Goal: Communication & Community: Answer question/provide support

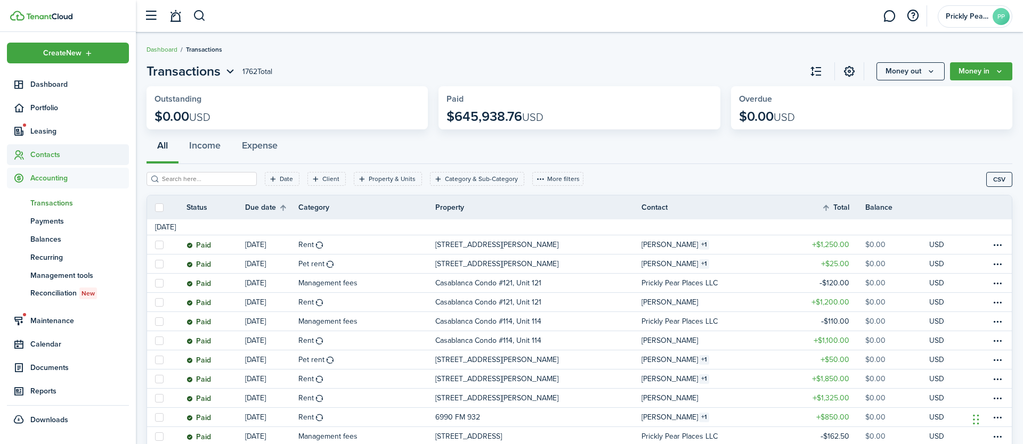
click at [45, 162] on span "Contacts" at bounding box center [68, 154] width 122 height 21
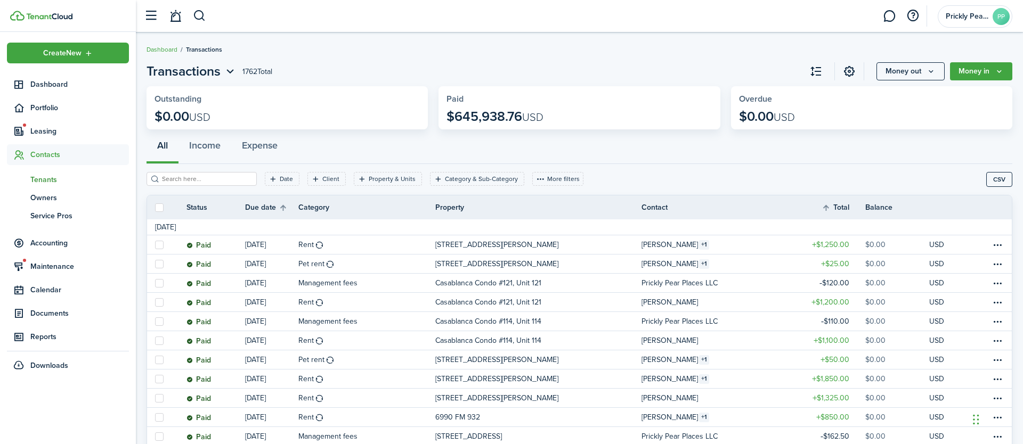
click at [51, 187] on link "tn Tenants" at bounding box center [68, 180] width 122 height 18
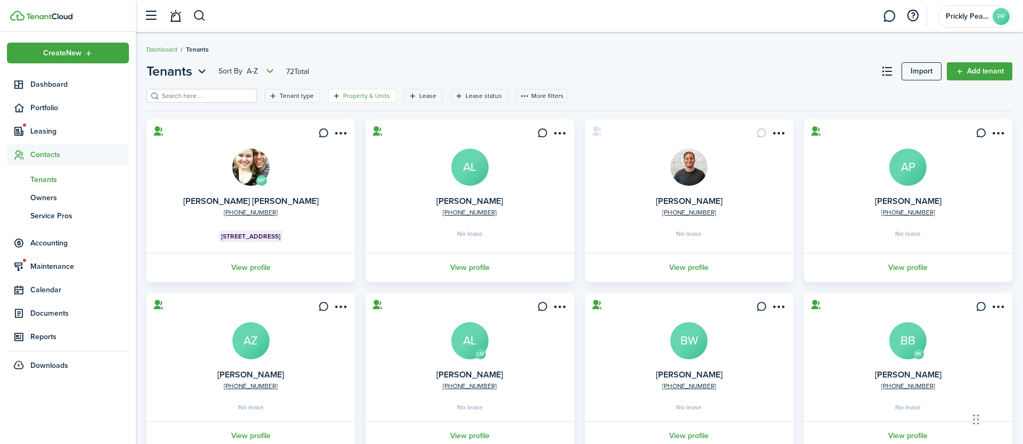
click at [356, 94] on filter-tag-label "Property & Units" at bounding box center [366, 96] width 47 height 10
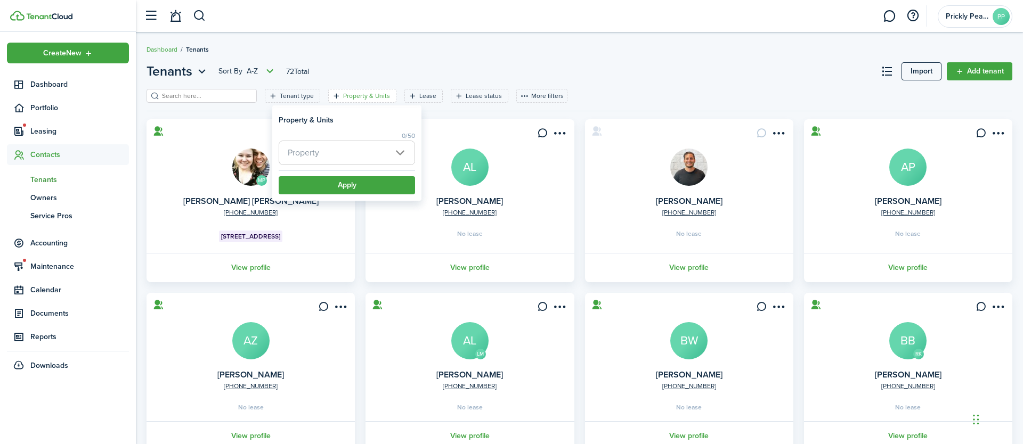
click at [338, 157] on span "Property" at bounding box center [346, 152] width 135 height 23
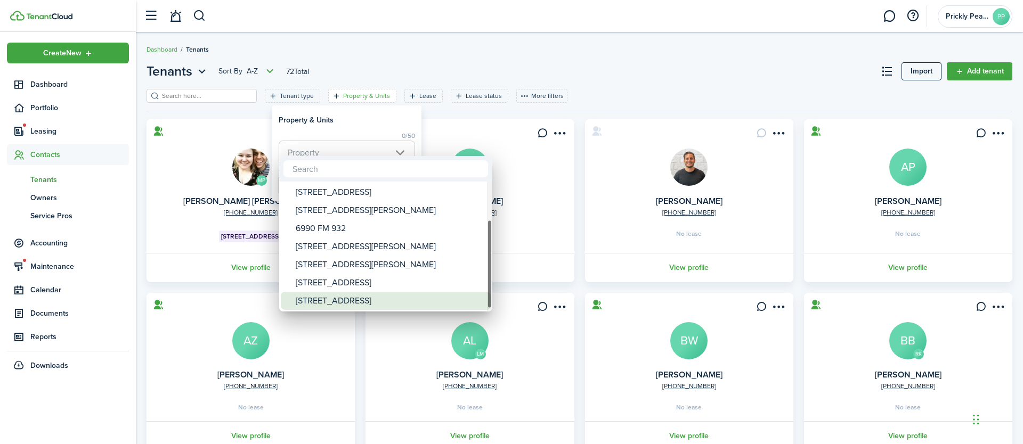
click at [345, 303] on div "[STREET_ADDRESS]" at bounding box center [390, 301] width 189 height 18
type input "[STREET_ADDRESS]"
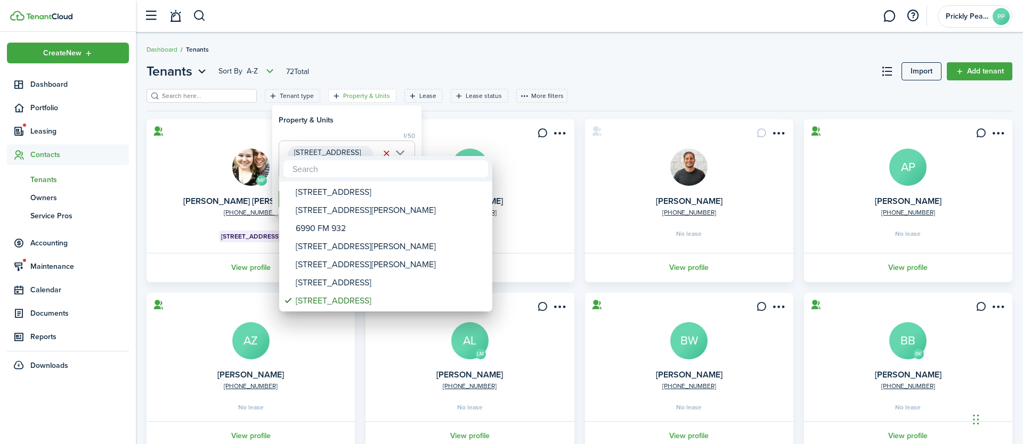
click at [484, 50] on div at bounding box center [512, 222] width 1194 height 615
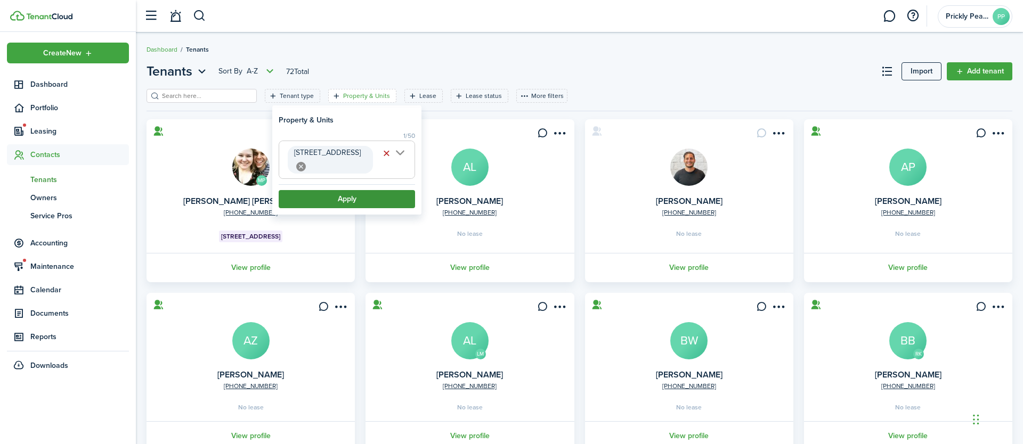
click at [337, 204] on button "Apply" at bounding box center [347, 199] width 136 height 18
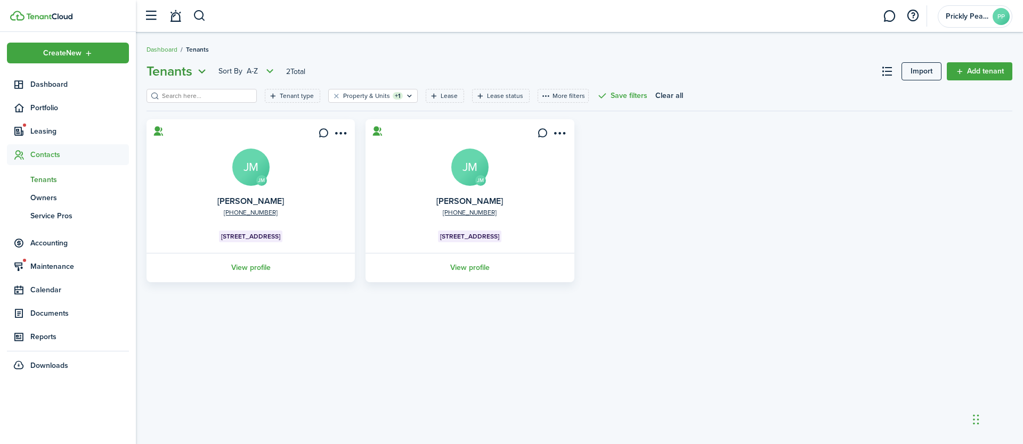
click at [201, 72] on icon "Open menu" at bounding box center [202, 71] width 14 height 13
click at [175, 116] on link "Owners" at bounding box center [162, 114] width 93 height 19
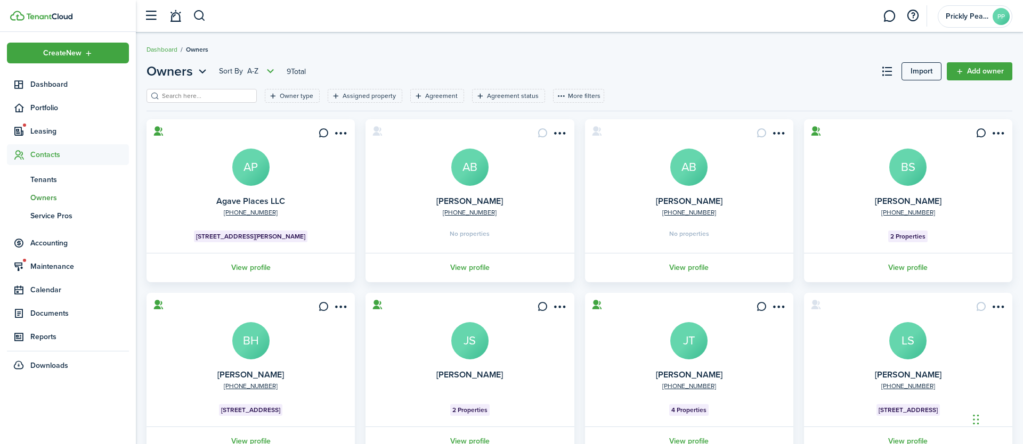
scroll to position [34, 0]
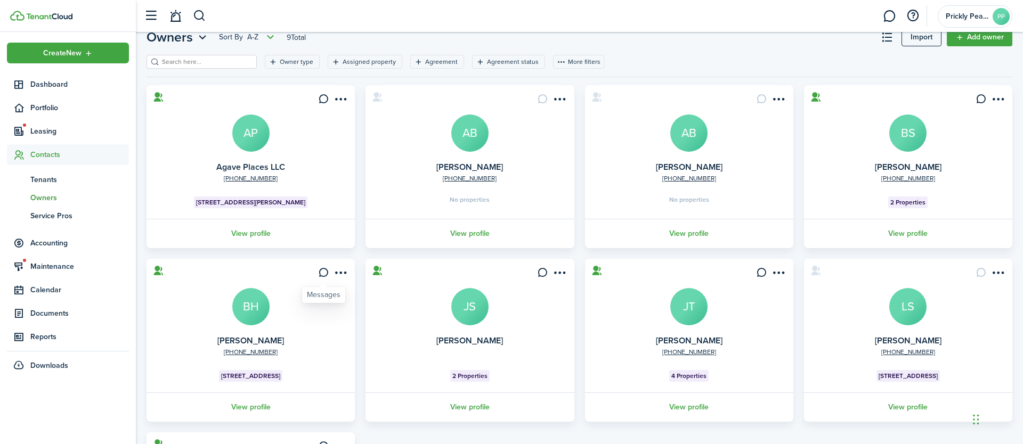
click at [324, 269] on icon at bounding box center [323, 272] width 11 height 11
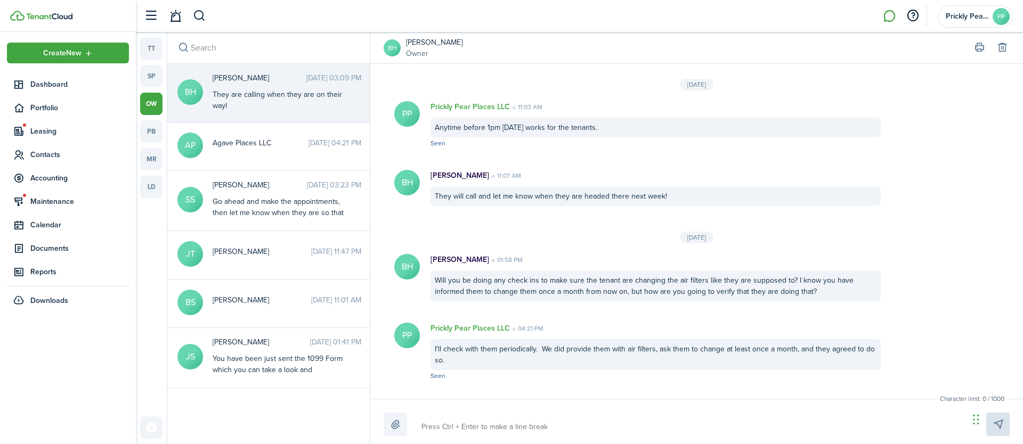
scroll to position [1209, 0]
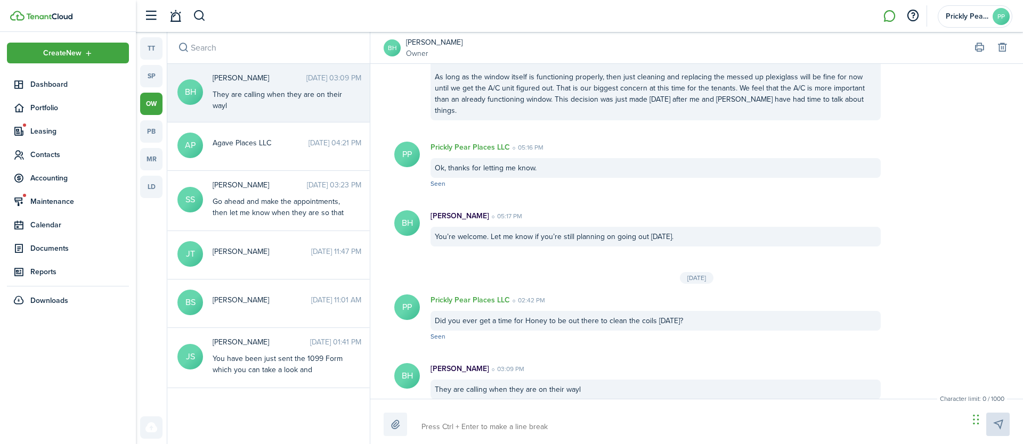
click at [500, 414] on div at bounding box center [697, 424] width 626 height 23
click at [560, 432] on textarea at bounding box center [691, 427] width 547 height 18
type textarea "T"
type textarea "Th"
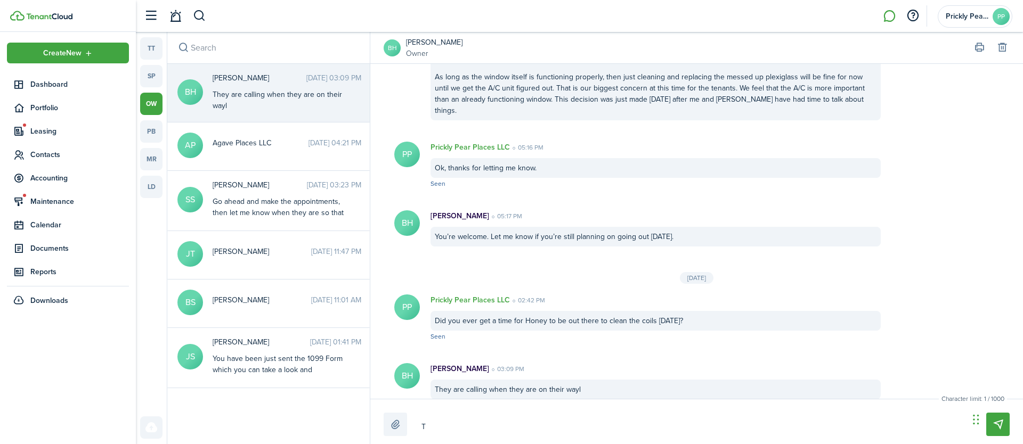
type textarea "Th"
type textarea "Thi"
type textarea "This"
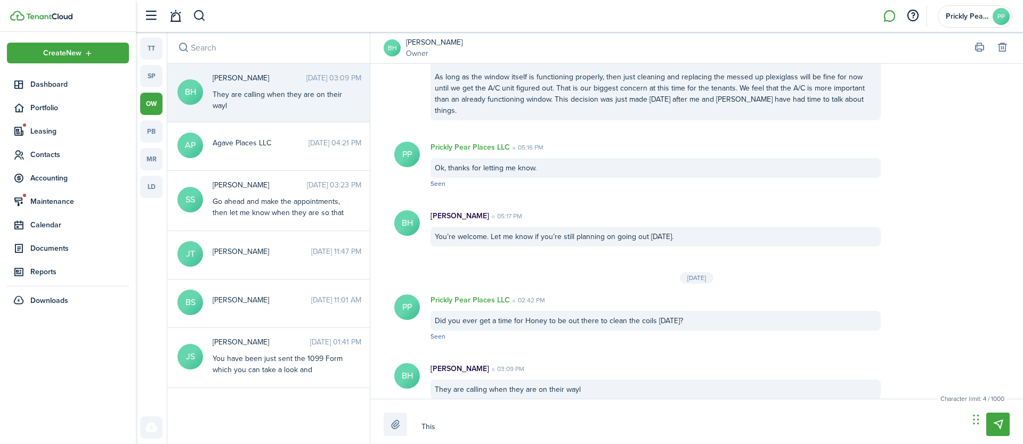
type textarea "Thi"
type textarea "Th"
type textarea "T"
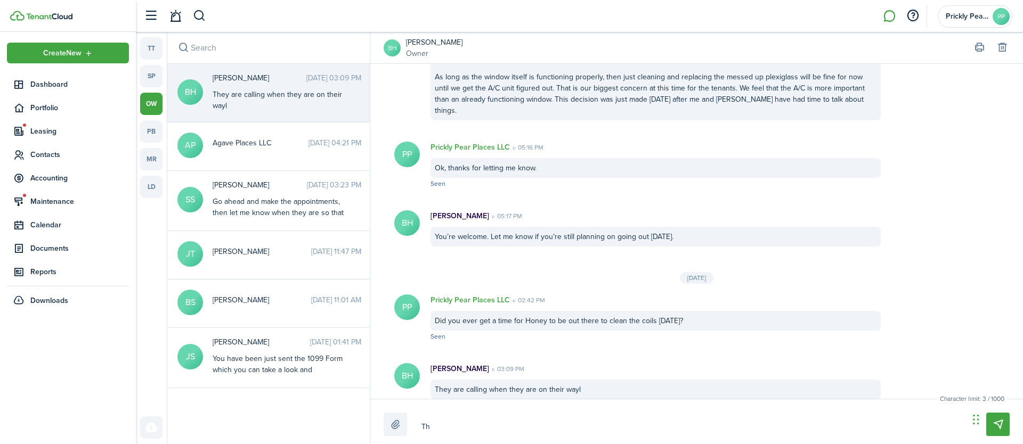
type textarea "T"
type textarea "Th"
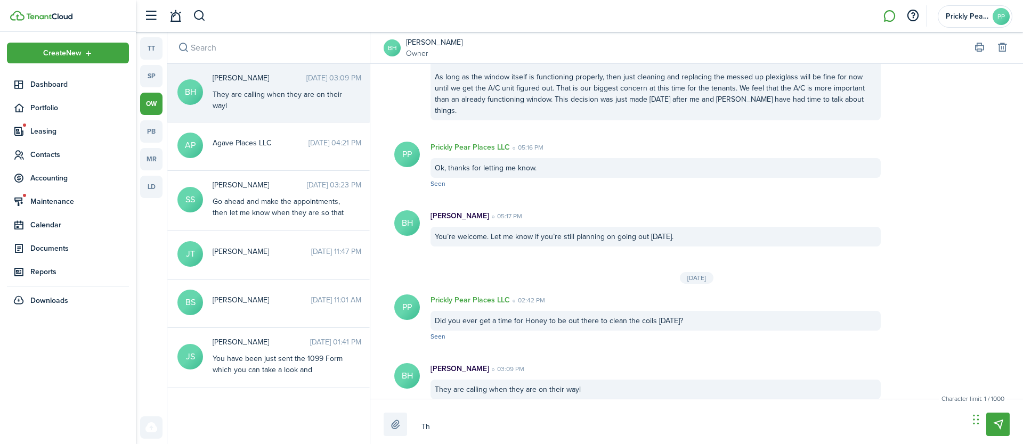
type textarea "Thi"
type textarea "This"
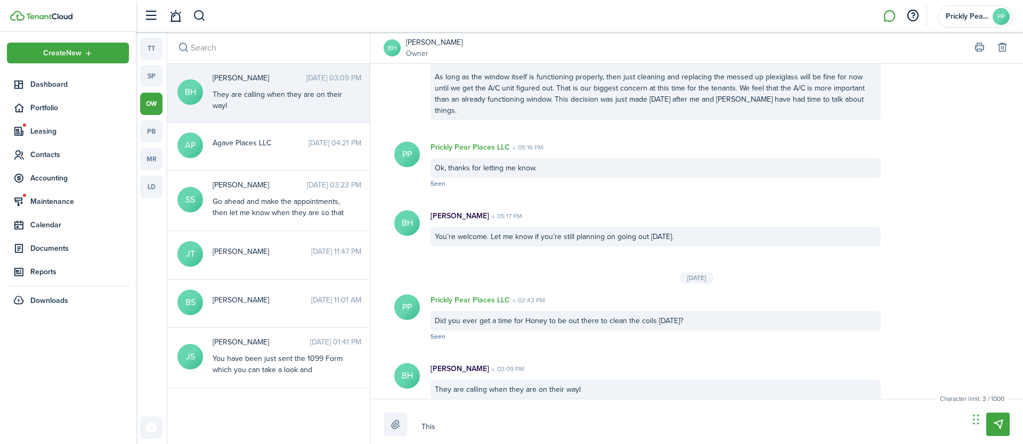
type textarea "This"
type textarea "This i"
type textarea "This is"
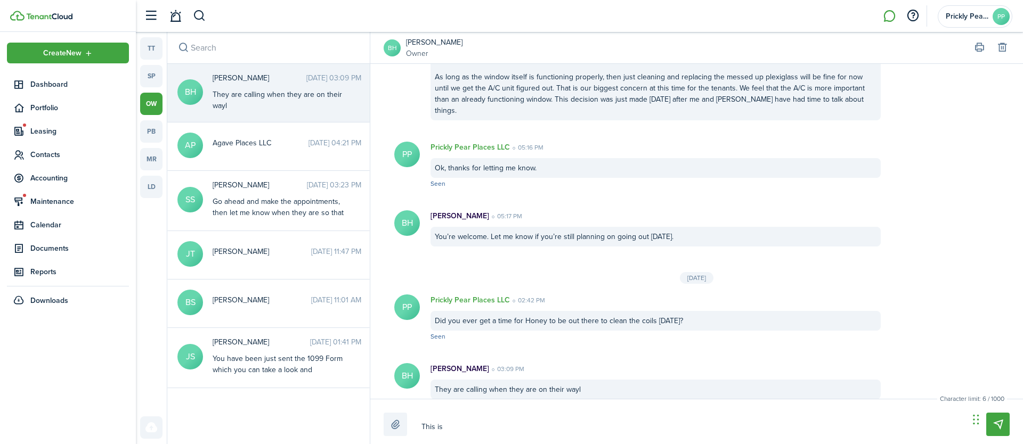
type textarea "This is"
type textarea "This is a"
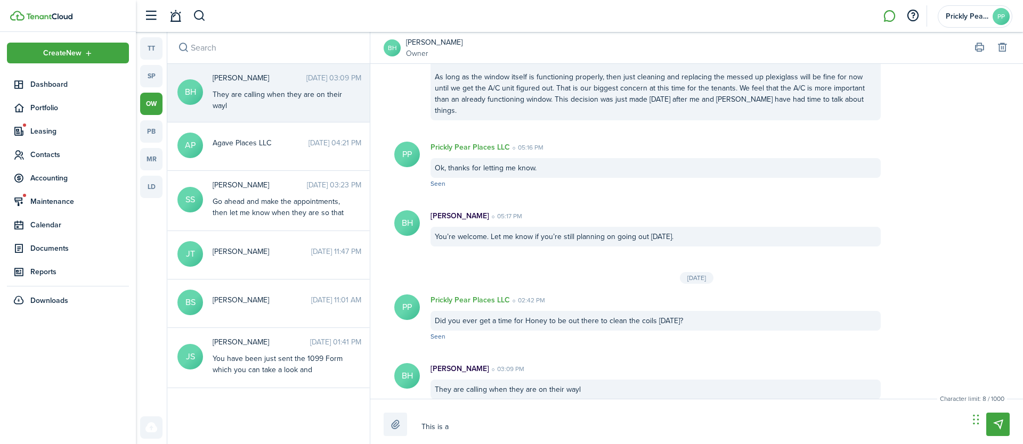
type textarea "This is a"
type textarea "This is a s"
type textarea "This is a su"
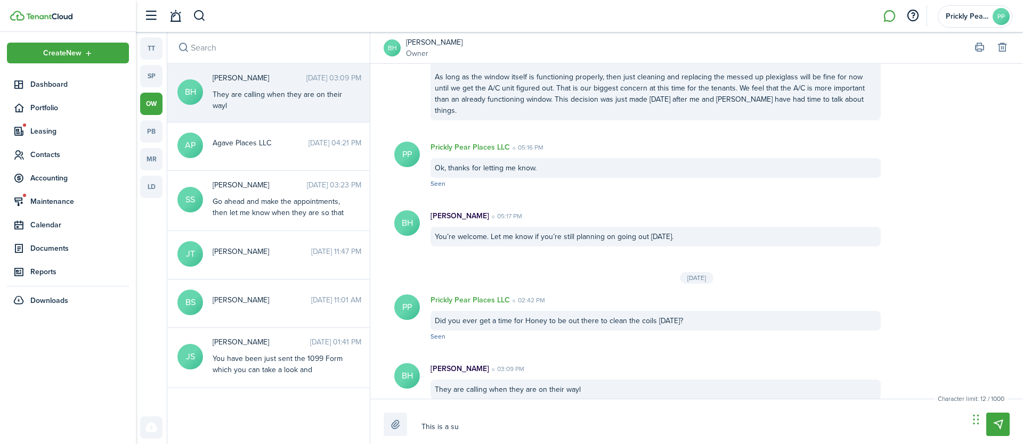
type textarea "This is a sum"
type textarea "This is a summ"
type textarea "This is a summa"
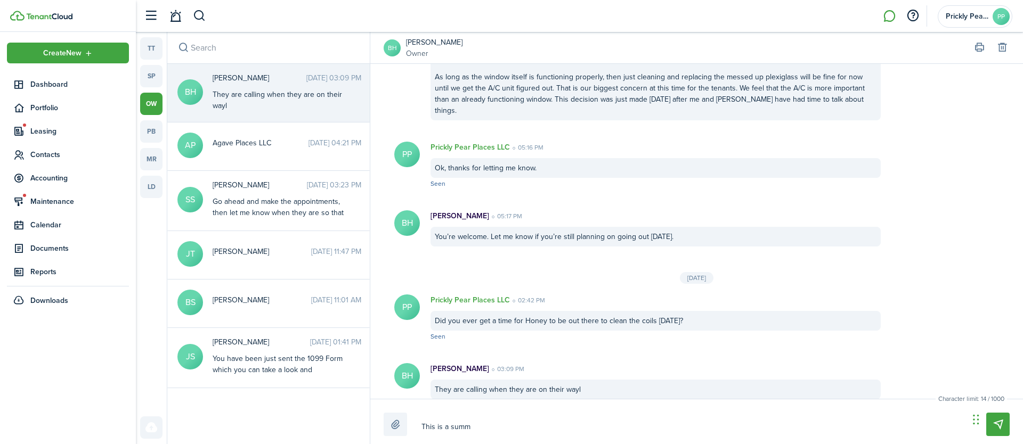
type textarea "This is a summa"
type textarea "This is a [PERSON_NAME]"
type textarea "This is a summary"
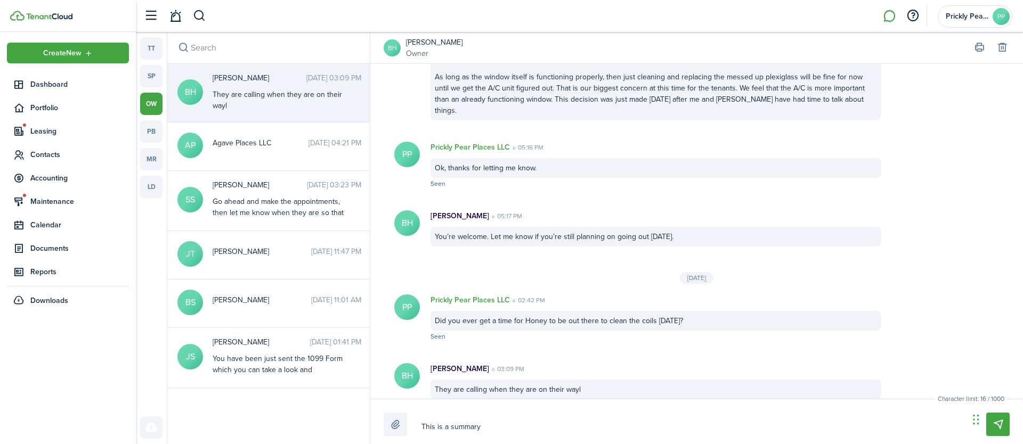
type textarea "This is a summary"
type textarea "This is a summary o"
type textarea "This is a summary of"
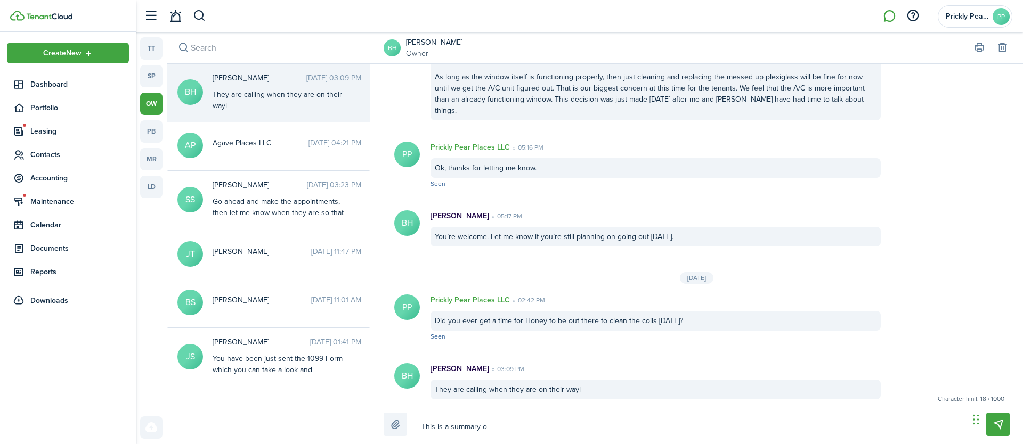
type textarea "This is a summary of"
type textarea "This is a summary of o"
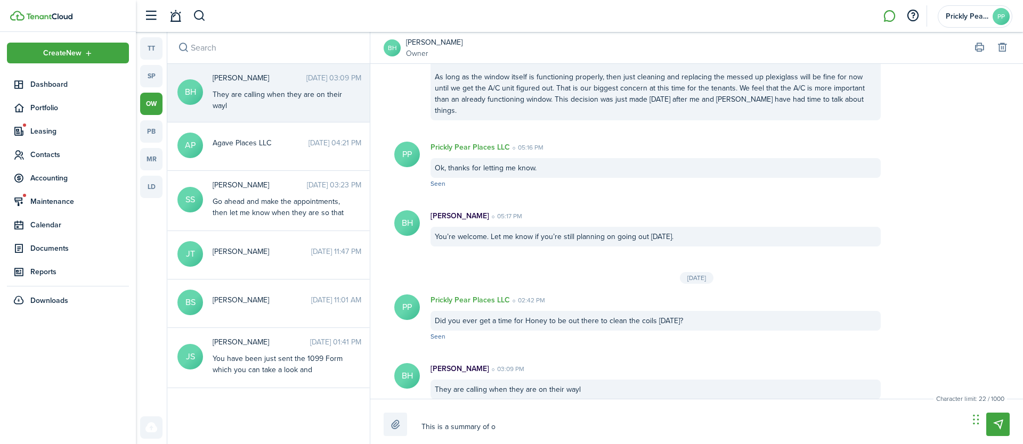
type textarea "This is a summary of ou"
type textarea "This is a summary of our"
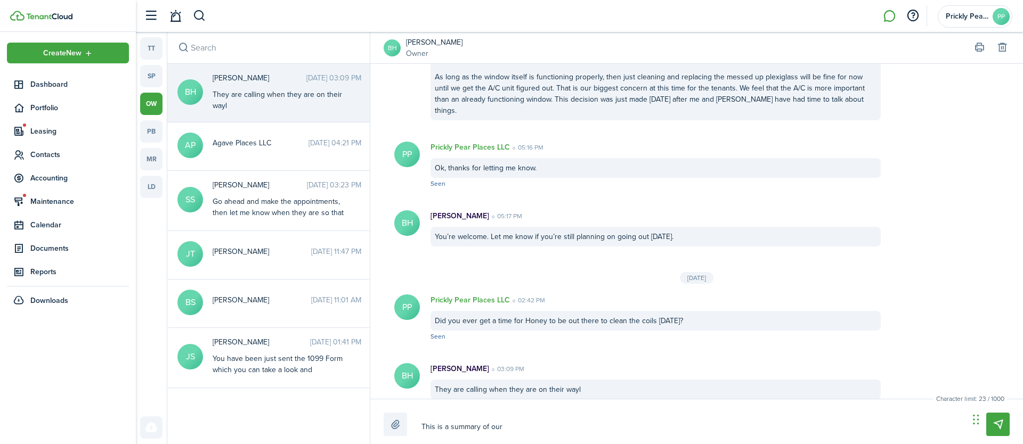
type textarea "This is a summary of our"
type textarea "This is a summary of our c"
type textarea "This is a summary of our co"
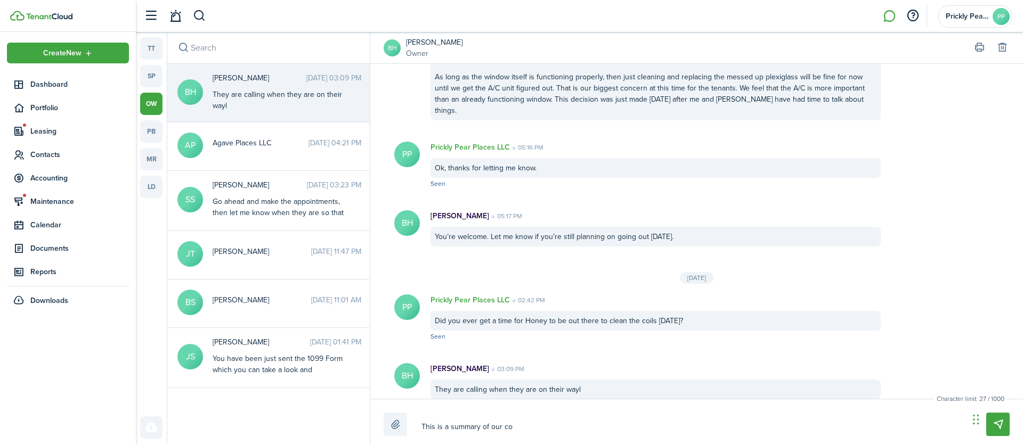
type textarea "This is a summary of our con"
type textarea "This is a summary of our conv"
type textarea "This is a summary of our conve"
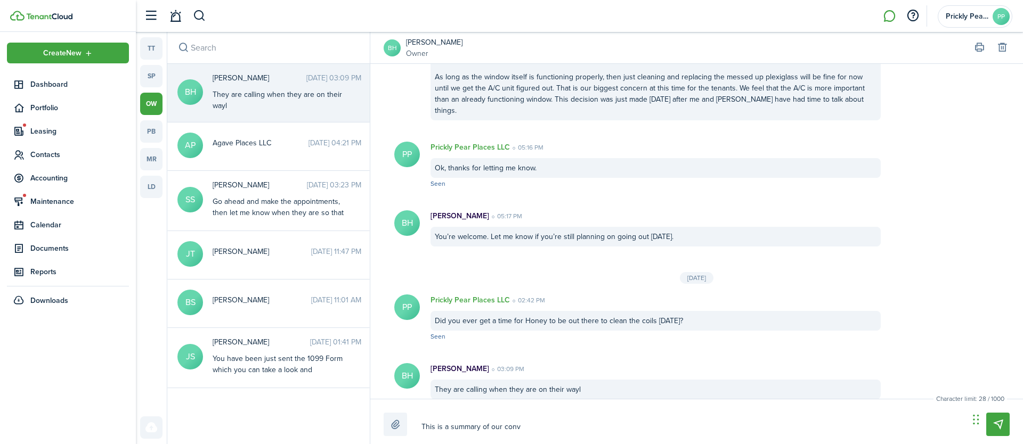
type textarea "This is a summary of our conve"
type textarea "This is a summary of our conver"
type textarea "This is a summary of our convers"
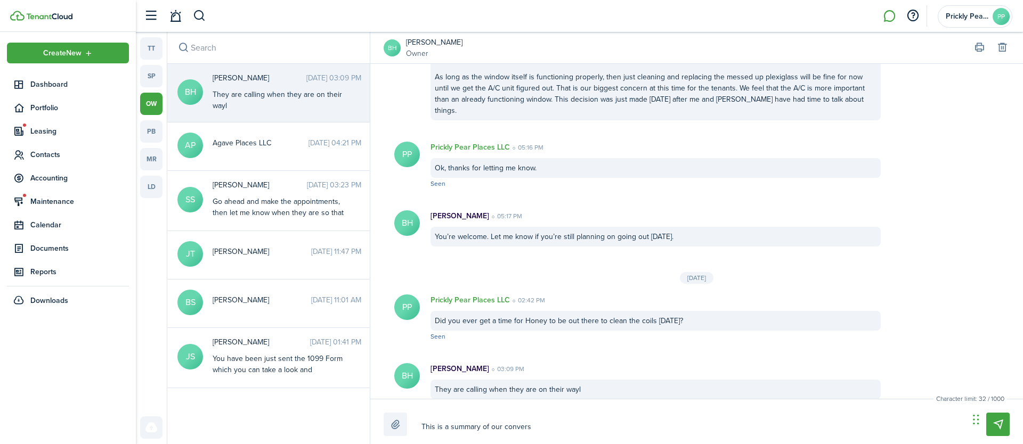
type textarea "This is a summary of our conversa"
type textarea "This is a summary of our conversat"
type textarea "This is a summary of our conversati"
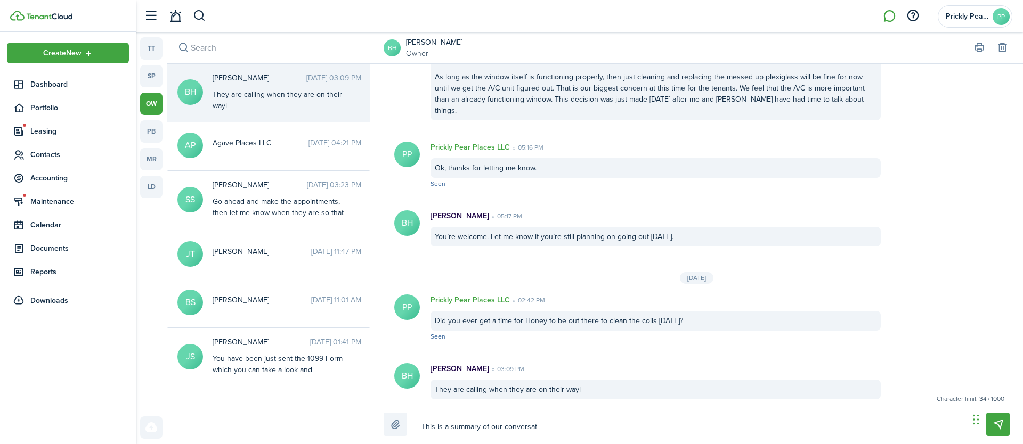
type textarea "This is a summary of our conversati"
type textarea "This is a summary of our conversatio"
type textarea "This is a summary of our conversation"
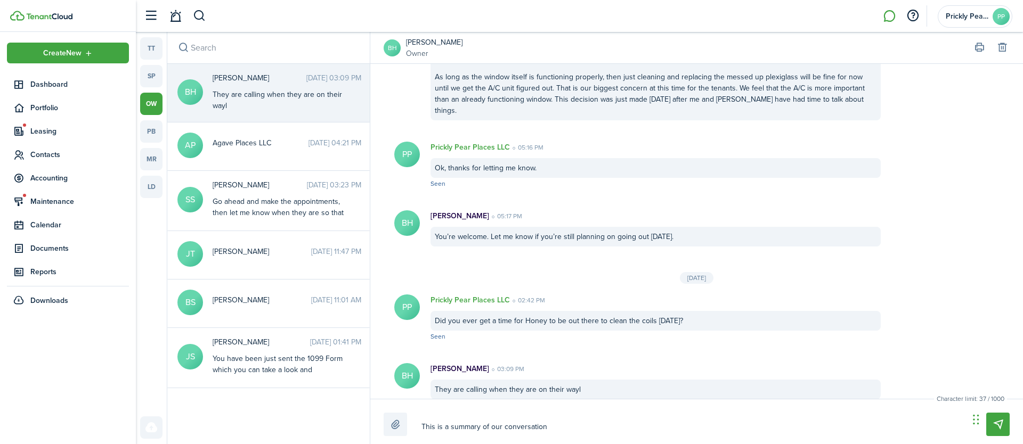
type textarea "This is a summary of our conversation"
type textarea "This is a summary of our conversation t"
type textarea "This is a summary of our conversation to"
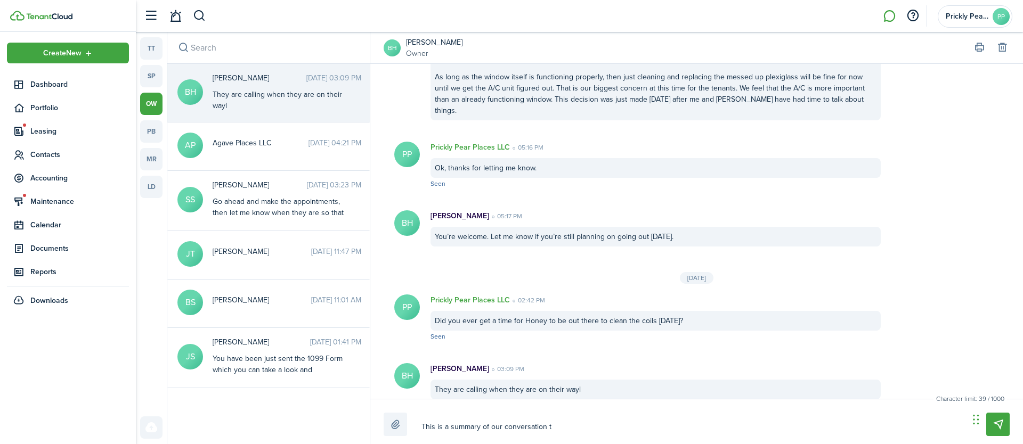
type textarea "This is a summary of our conversation to"
type textarea "This is a summary of our conversation [PERSON_NAME]"
type textarea "This is a summary of our conversation toda"
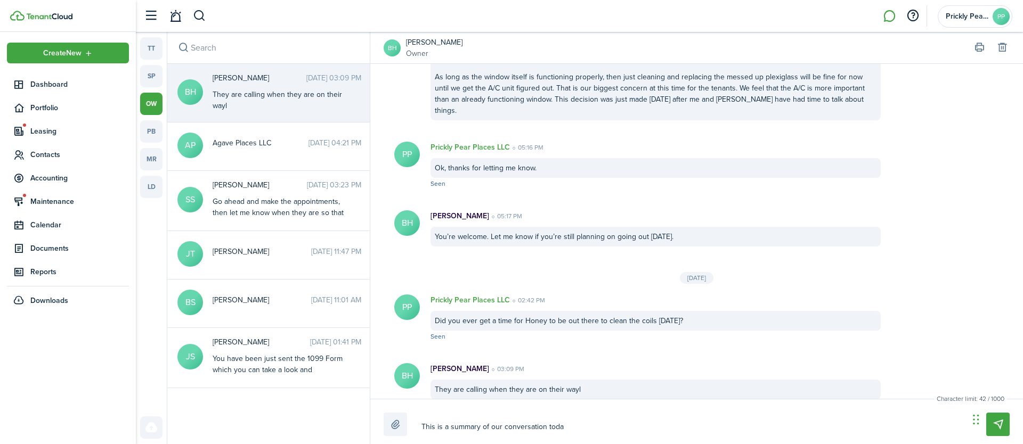
type textarea "This is a summary of our conversation [DATE]"
type textarea "This is a summary of our conversation [DATE]."
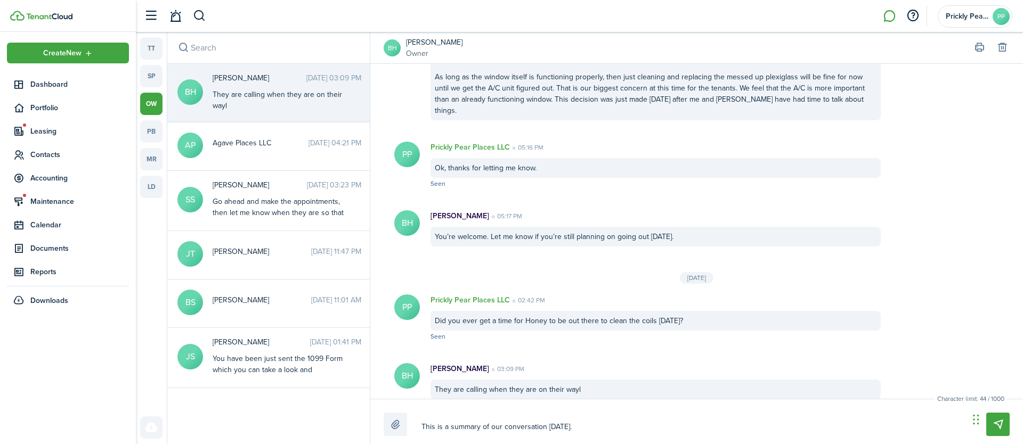
type textarea "This is a summary of our conversation [DATE]."
type textarea "This is a summary of our conversation [DATE]. P"
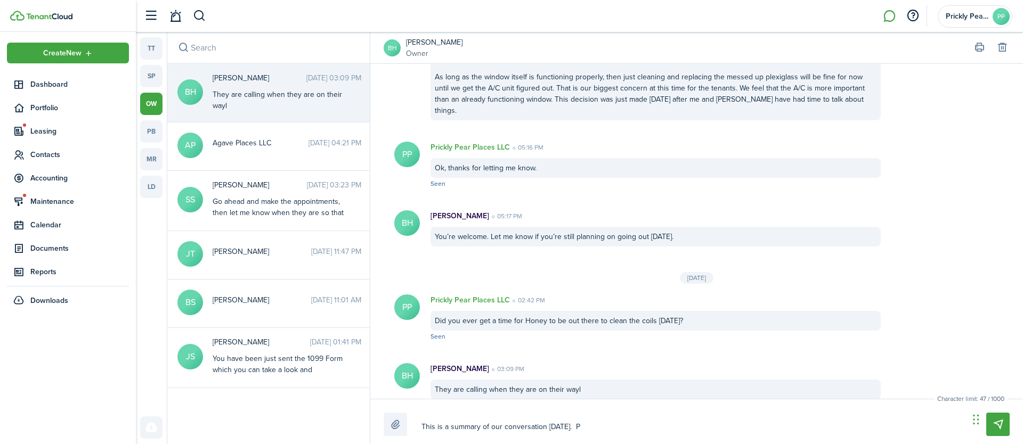
type textarea "This is a summary of our conversation [DATE]. Pl"
type textarea "This is a summary of our conversation [DATE]. Ple"
type textarea "This is a summary of our conversation [DATE]. [GEOGRAPHIC_DATA]"
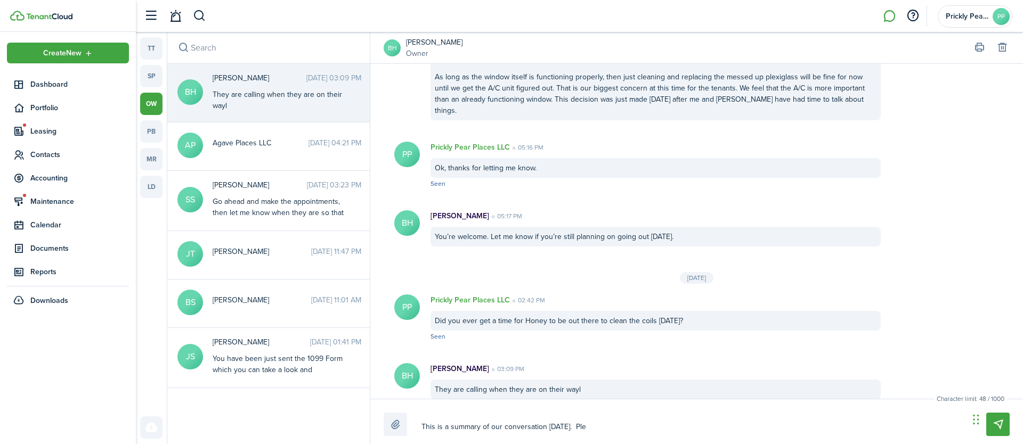
type textarea "This is a summary of our conversation [DATE]. [GEOGRAPHIC_DATA]"
type textarea "This is a summary of our conversation [DATE]. Pleas"
type textarea "This is a summary of our conversation [DATE]. Please"
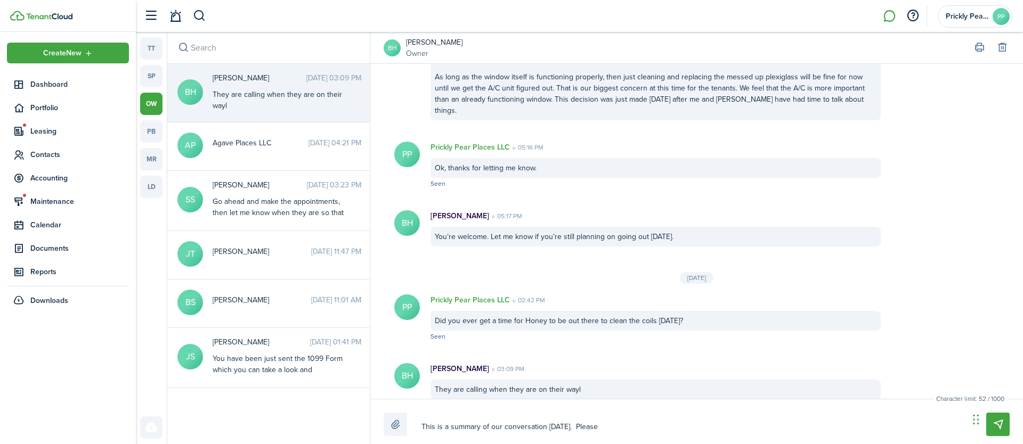
type textarea "This is a summary of our conversation [DATE]. Please"
type textarea "This is a summary of our conversation [DATE]. Please u"
type textarea "This is a summary of our conversation [DATE]. Please up"
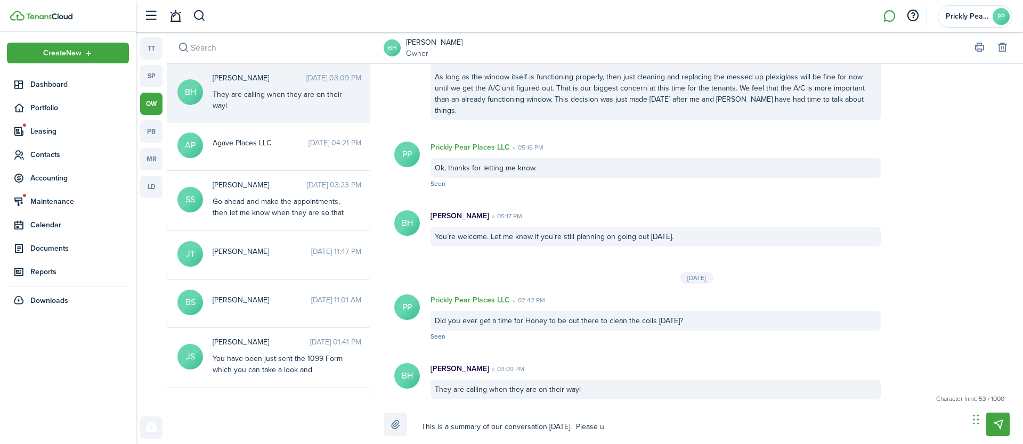
type textarea "This is a summary of our conversation [DATE]. Please up"
type textarea "This is a summary of our conversation [DATE]. Please upd"
type textarea "This is a summary of our conversation [DATE]. Please upda"
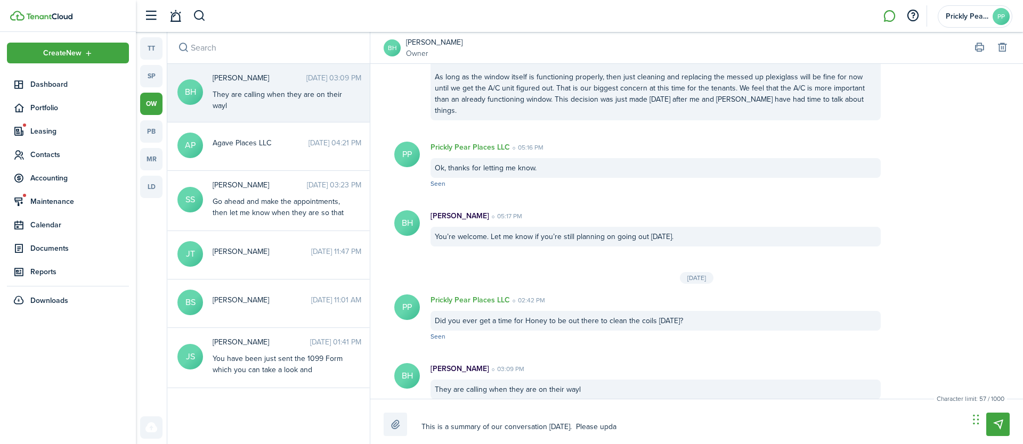
type textarea "This is a summary of our conversation [DATE]. Please updat"
type textarea "This is a summary of our conversation [DATE]. Please update"
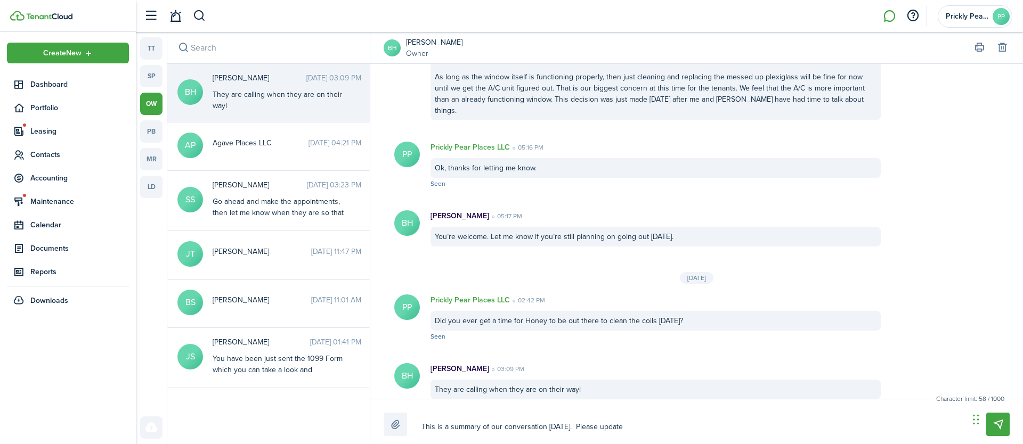
type textarea "This is a summary of our conversation [DATE]. Please update"
type textarea "This is a summary of our conversation [DATE]. Please update a"
type textarea "This is a summary of our conversation [DATE]. Please update an"
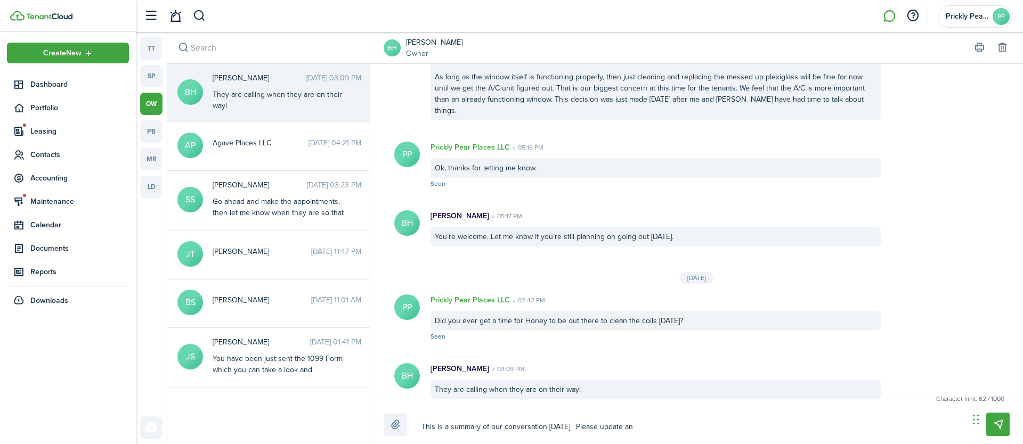
type textarea "This is a summary of our conversation [DATE]. Please update and"
type textarea "This is a summary of our conversation [DATE]. Please update an"
type textarea "This is a summary of our conversation [DATE]. Please update any"
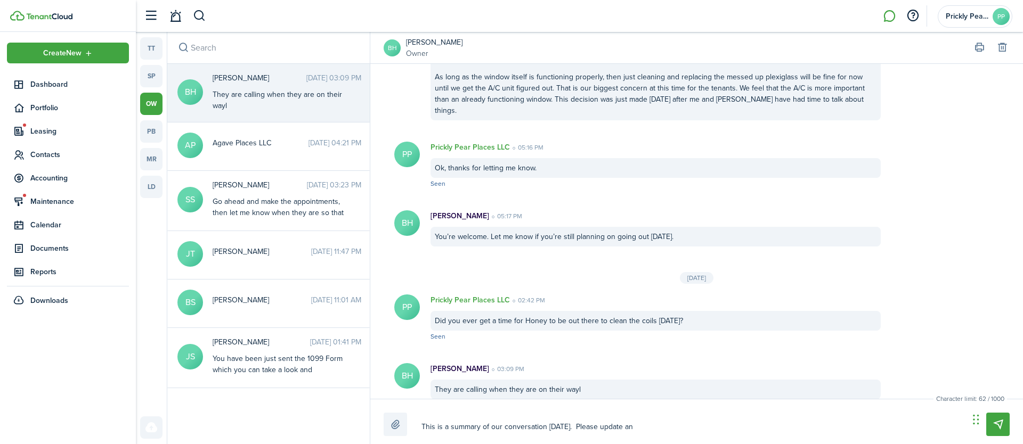
type textarea "This is a summary of our conversation [DATE]. Please update any"
type textarea "This is a summary of our conversation [DATE]. Please update any d"
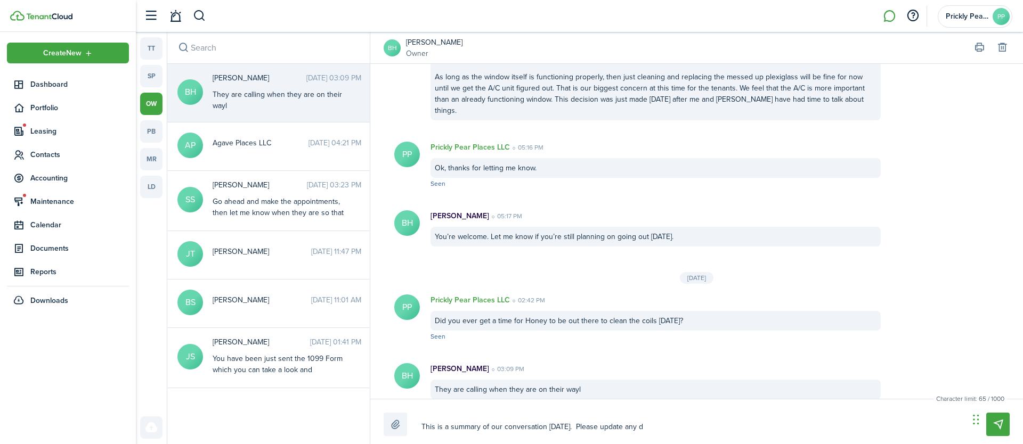
type textarea "This is a summary of our conversation [DATE]. Please update any de"
type textarea "This is a summary of our conversation [DATE]. Please update any det"
type textarea "This is a summary of our conversation [DATE]. Please update any deta"
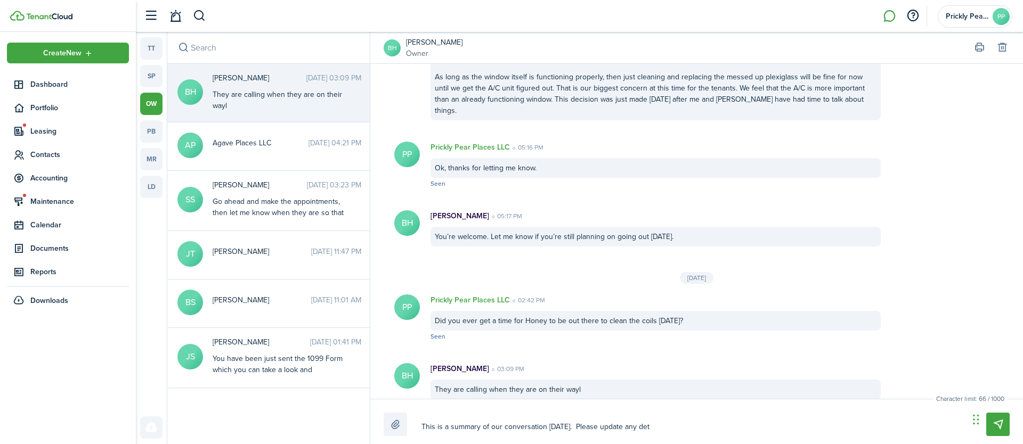
type textarea "This is a summary of our conversation [DATE]. Please update any deta"
type textarea "This is a summary of our conversation [DATE]. Please update any detai"
type textarea "This is a summary of our conversation [DATE]. Please update any detail"
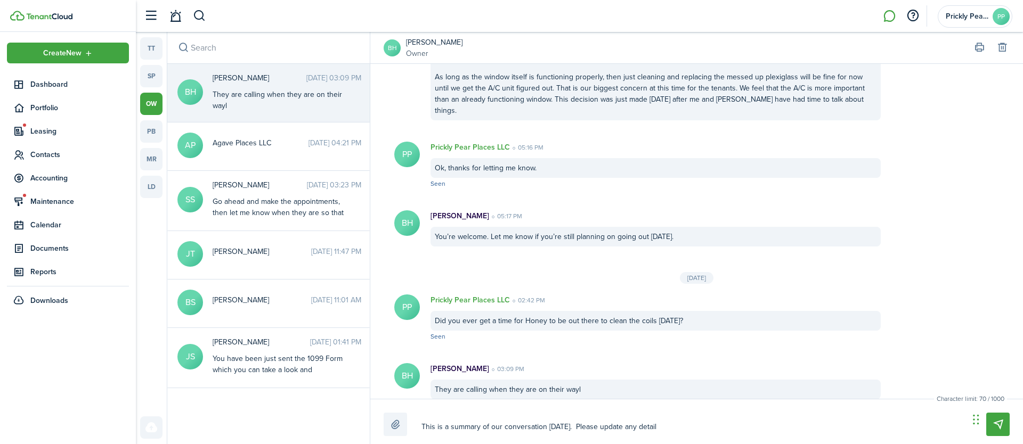
type textarea "This is a summary of our conversation [DATE]. Please update any details"
type textarea "This is a summary of our conversation [DATE]. Please update any details t"
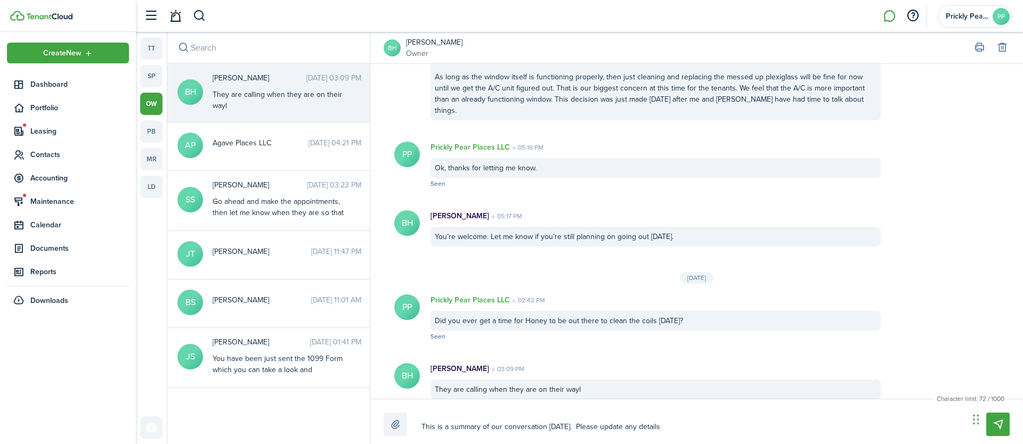
type textarea "This is a summary of our conversation [DATE]. Please update any details t"
type textarea "This is a summary of our conversation [DATE]. Please update any details th"
type textarea "This is a summary of our conversation [DATE]. Please update any details tha"
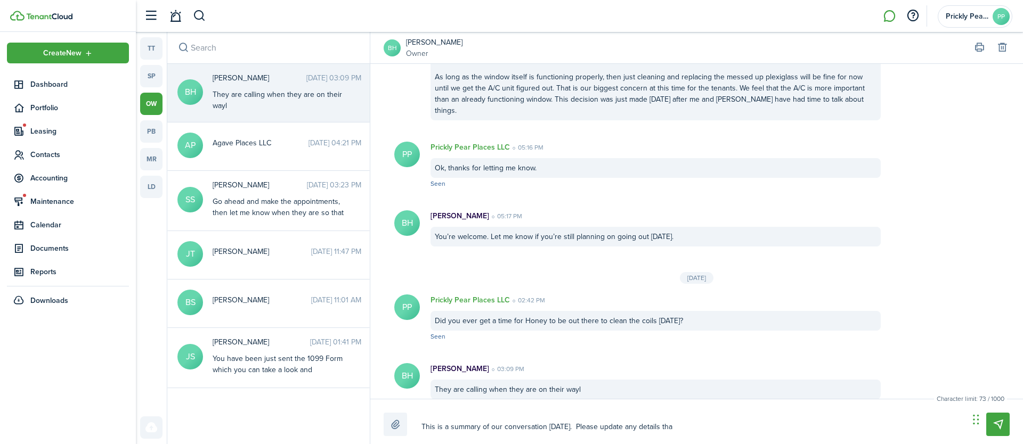
type textarea "This is a summary of our conversation [DATE]. Please update any details that"
type textarea "This is a summary of our conversation [DATE]. Please update any details that a"
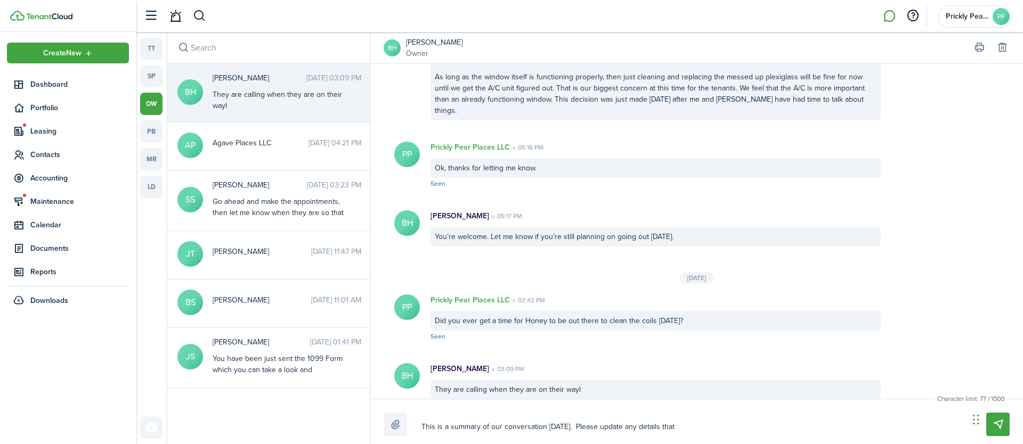
type textarea "This is a summary of our conversation [DATE]. Please update any details that a"
type textarea "This is a summary of our conversation [DATE]. Please update any details that ar"
type textarea "This is a summary of our conversation [DATE]. Please update any details that are"
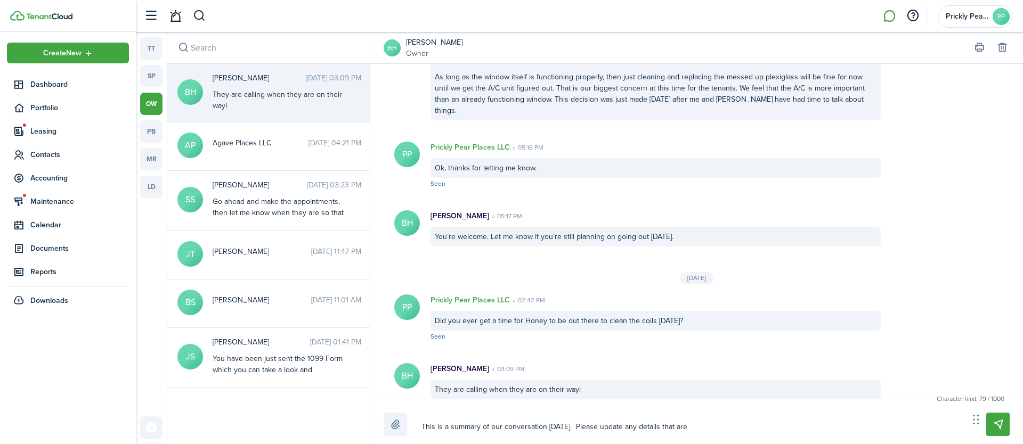
type textarea "This is a summary of our conversation [DATE]. Please update any details that are"
type textarea "This is a summary of our conversation [DATE]. Please update any details that ar…"
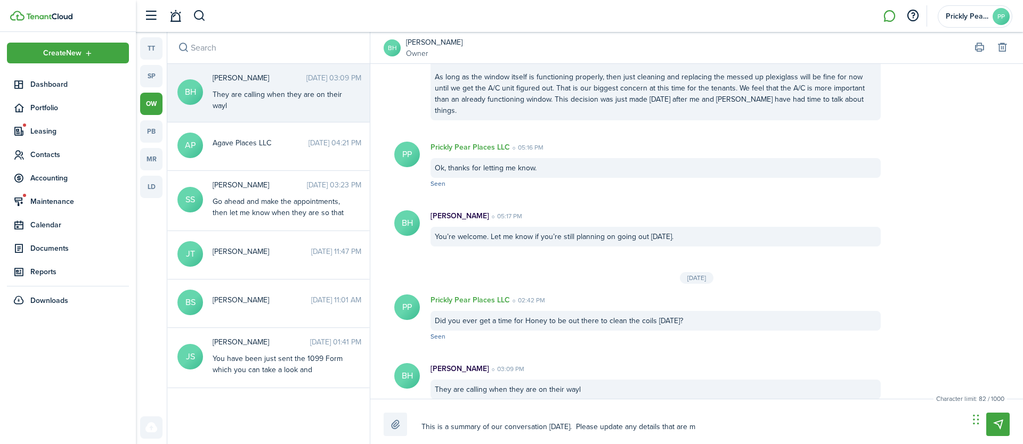
type textarea "This is a summary of our conversation [DATE]. Please update any details that ar…"
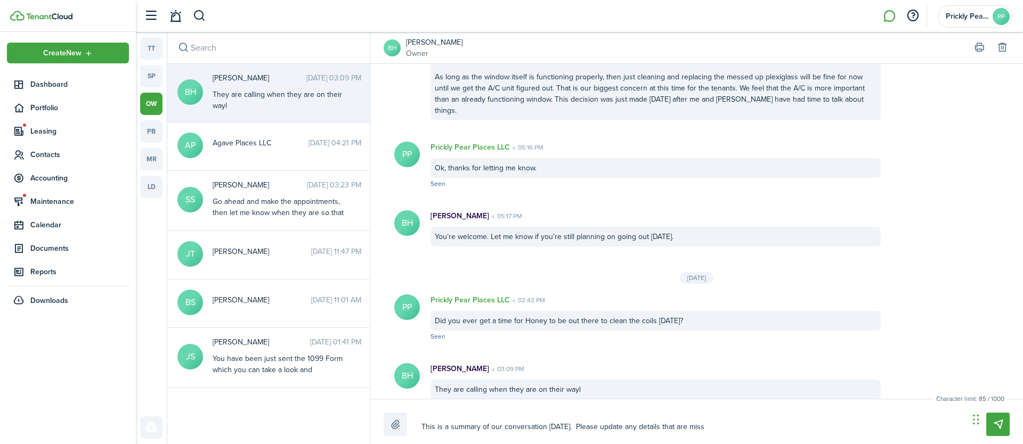
type textarea "This is a summary of our conversation [DATE]. Please update any details that ar…"
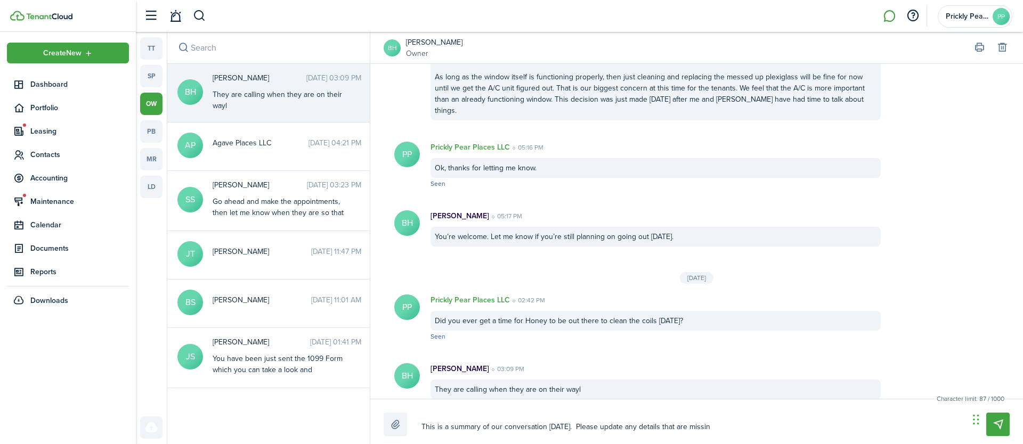
type textarea "This is a summary of our conversation [DATE]. Please update any details that ar…"
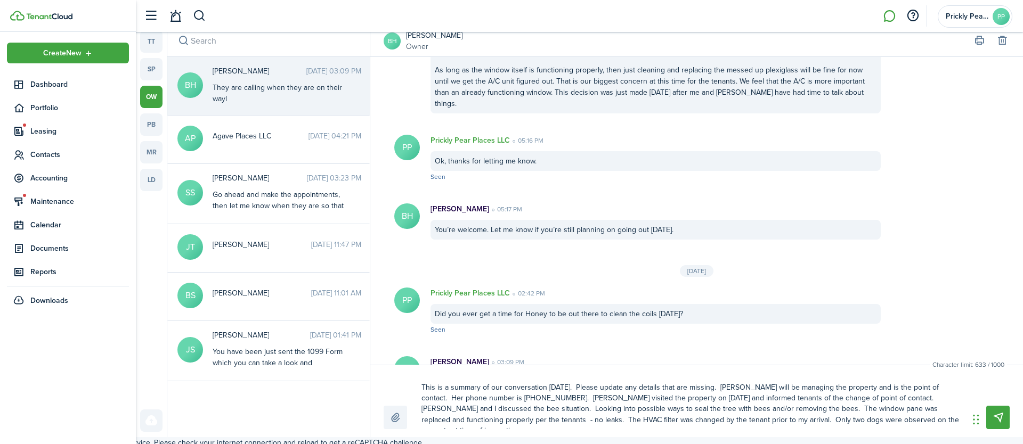
scroll to position [11, 0]
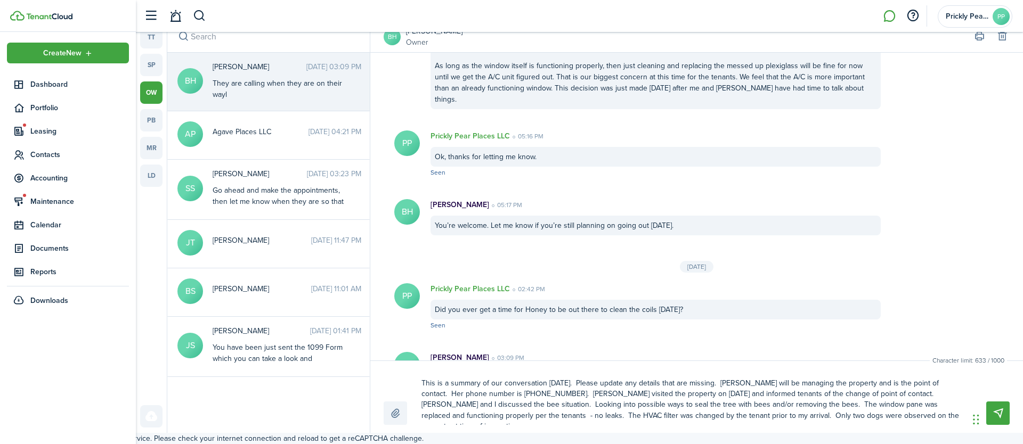
click at [709, 384] on textarea "This is a summary of our conversation [DATE]. Please update any details that ar…" at bounding box center [691, 400] width 547 height 51
drag, startPoint x: 709, startPoint y: 384, endPoint x: 671, endPoint y: 388, distance: 38.0
click at [671, 388] on textarea "This is a summary of our conversation [DATE]. Please update any details that ar…" at bounding box center [691, 400] width 547 height 51
click at [564, 385] on textarea "This is a summary of our conversation [DATE]. Please update any details that I …" at bounding box center [691, 400] width 547 height 51
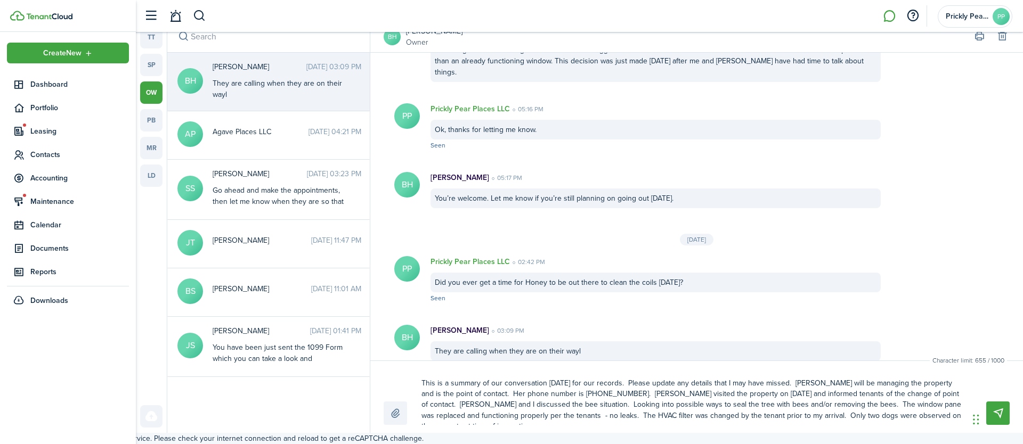
click at [905, 279] on messenger-list-item-base "PP Prickly Pear Places LLC 02:42 PM Did you ever get a time for Honey to be out…" at bounding box center [696, 280] width 653 height 69
click at [809, 399] on textarea "This is a summary of our conversation [DATE] for our records. Please update any…" at bounding box center [691, 400] width 547 height 51
click at [907, 392] on textarea "This is a summary of our conversation [DATE] for our records. Please update any…" at bounding box center [691, 400] width 547 height 51
click at [843, 407] on textarea "This is a summary of our conversation [DATE] for our records. Please update any…" at bounding box center [691, 400] width 547 height 51
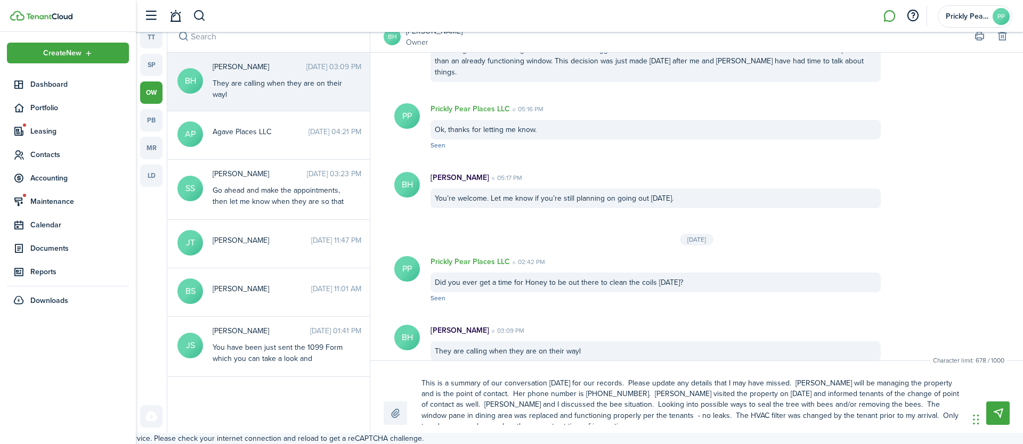
click at [625, 418] on textarea "This is a summary of our conversation [DATE] for our records. Please update any…" at bounding box center [691, 400] width 547 height 51
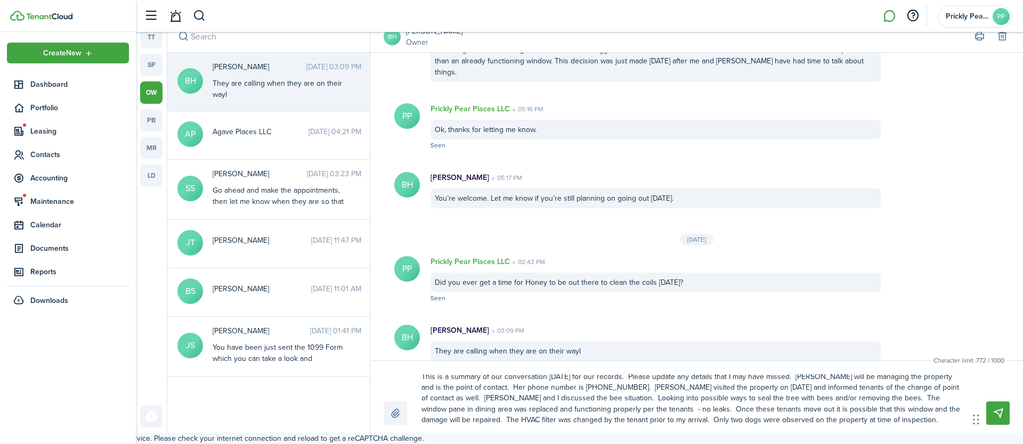
scroll to position [11, 0]
click at [892, 423] on textarea "This is a summary of our conversation [DATE] for our records. Please update any…" at bounding box center [691, 400] width 547 height 51
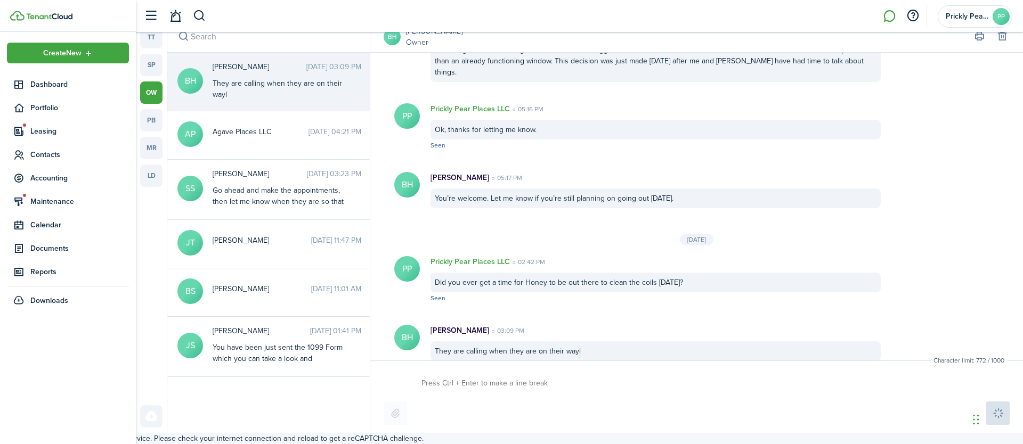
scroll to position [1360, 0]
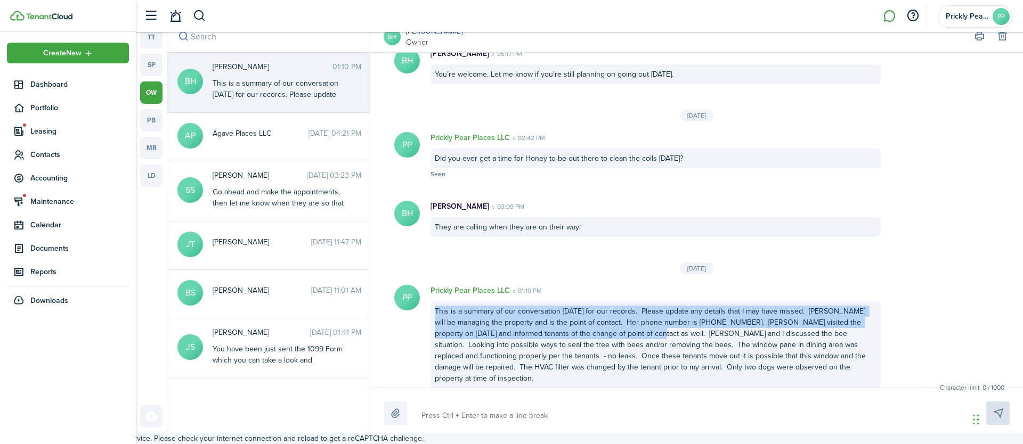
drag, startPoint x: 638, startPoint y: 320, endPoint x: 432, endPoint y: 302, distance: 207.1
click at [432, 302] on div "This is a summary of our conversation [DATE] for our records. Please update any…" at bounding box center [656, 345] width 450 height 87
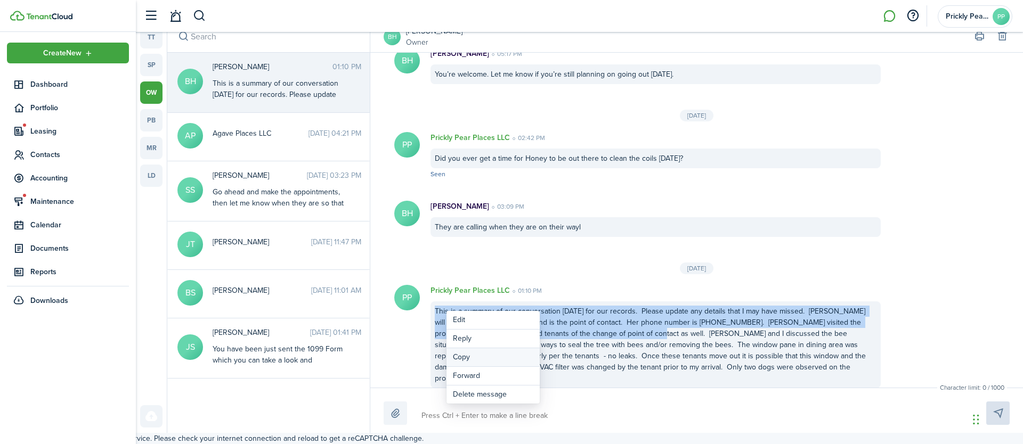
click at [488, 360] on button "Copy" at bounding box center [493, 357] width 93 height 19
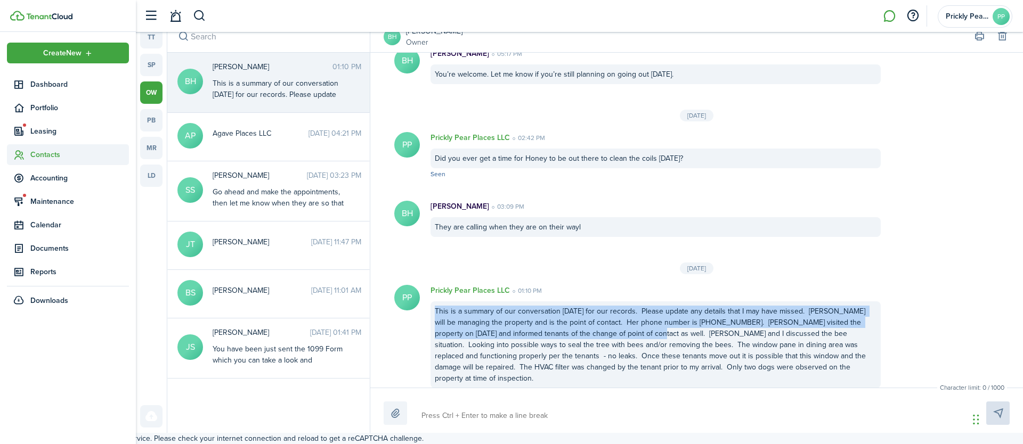
click at [52, 153] on span "Contacts" at bounding box center [79, 154] width 99 height 11
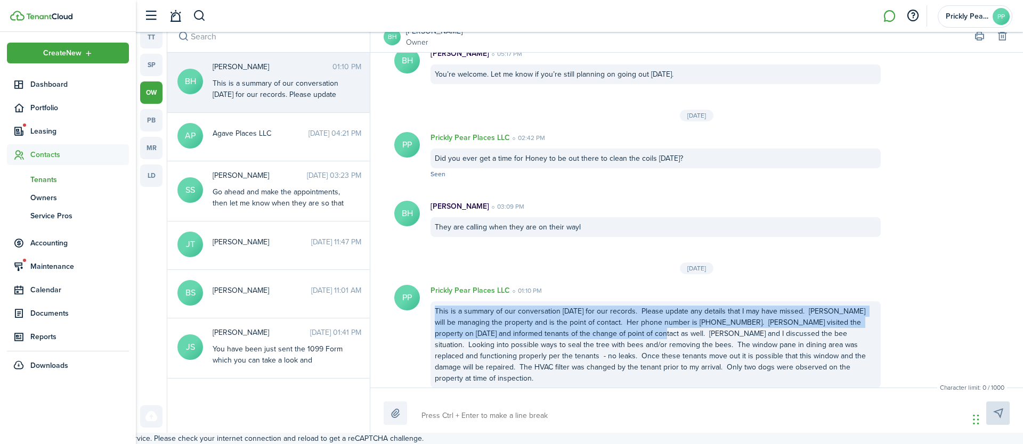
click at [64, 181] on span "Tenants" at bounding box center [79, 179] width 99 height 11
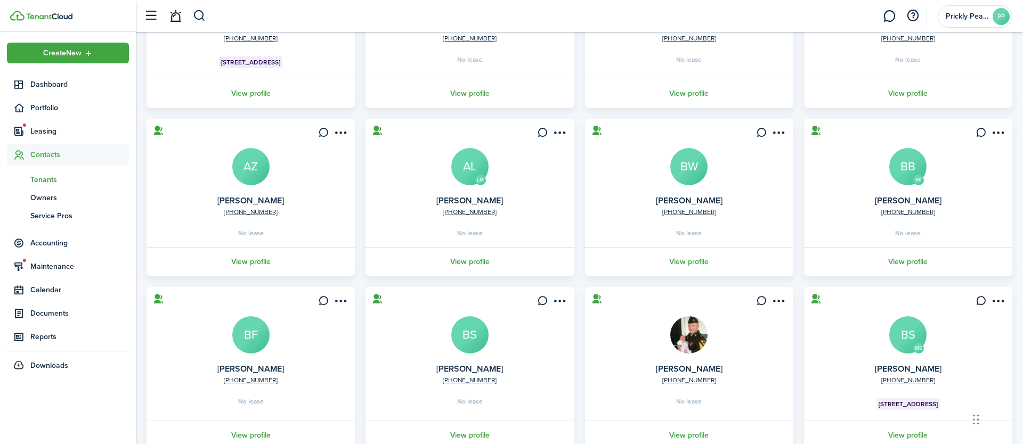
scroll to position [247, 0]
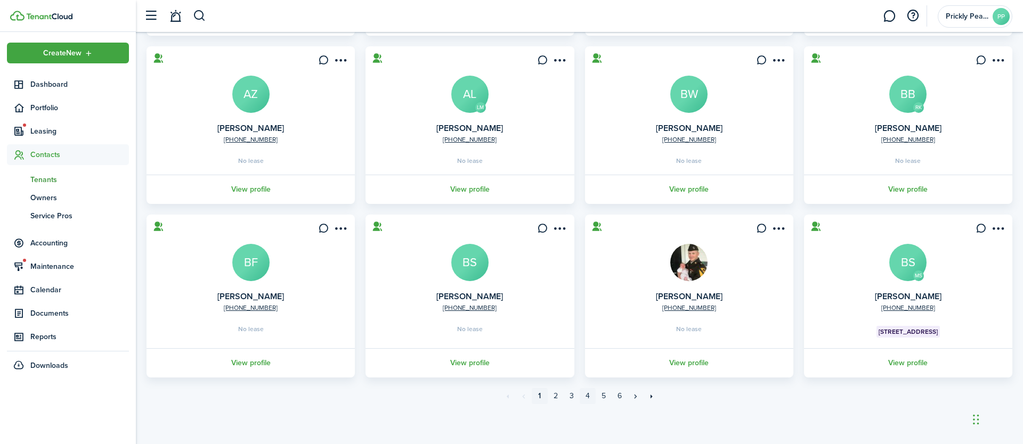
click at [588, 394] on link "4" at bounding box center [588, 396] width 16 height 16
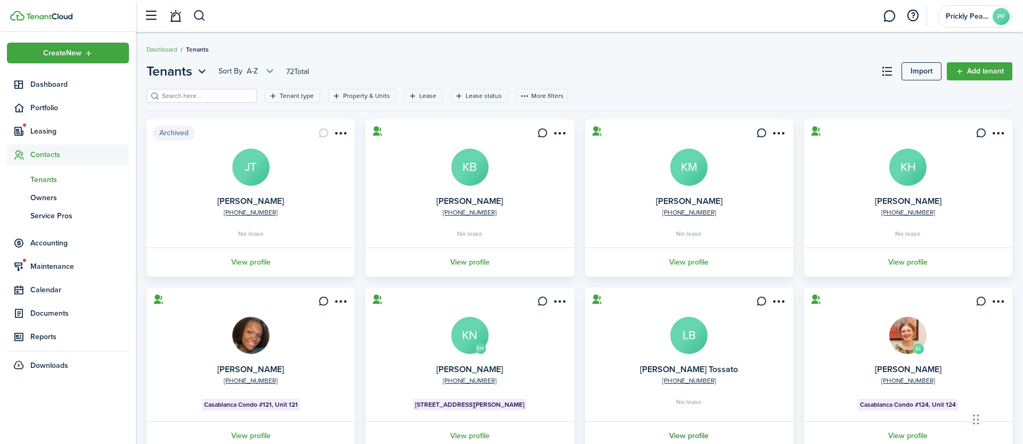
scroll to position [247, 0]
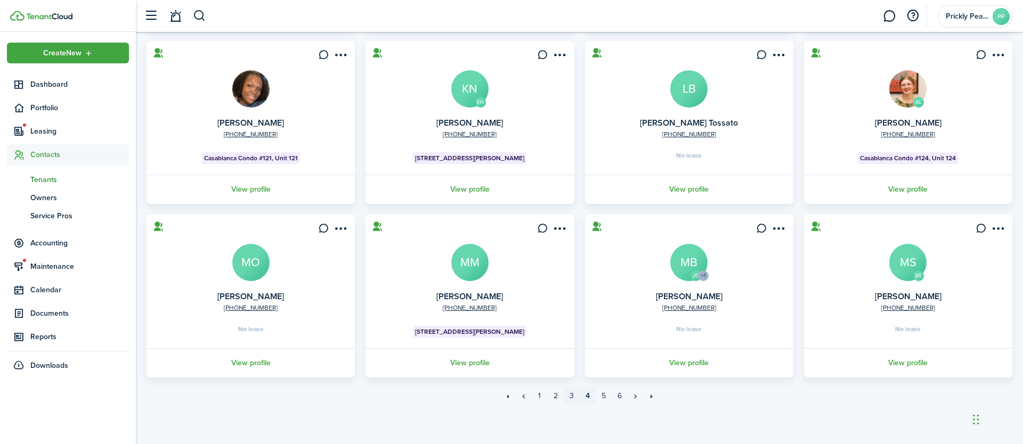
click at [572, 400] on link "3" at bounding box center [572, 396] width 16 height 16
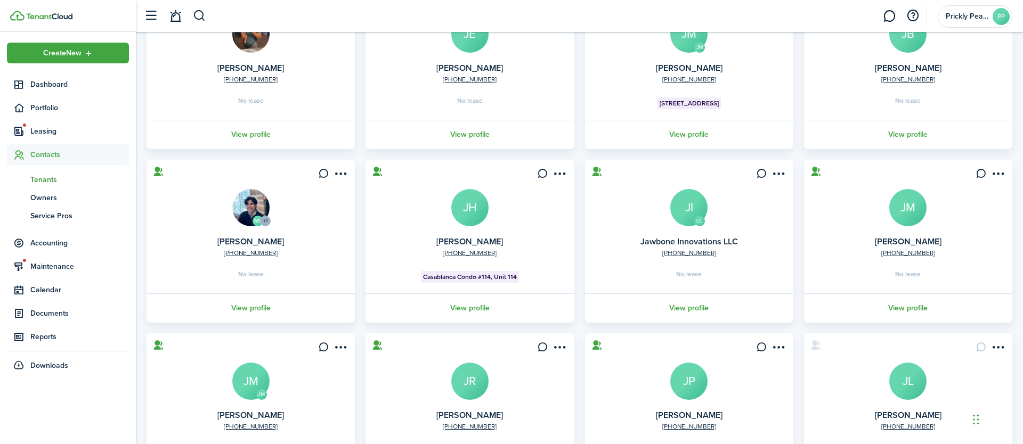
scroll to position [252, 0]
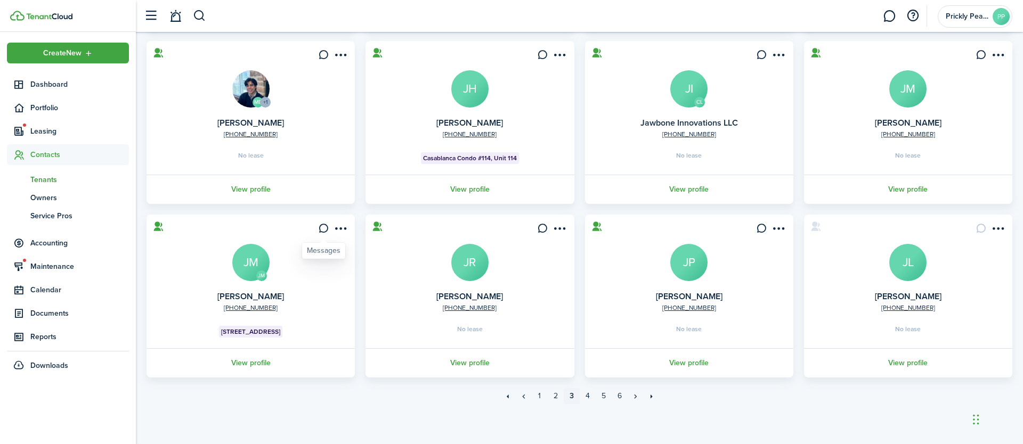
click at [324, 232] on icon at bounding box center [323, 228] width 11 height 11
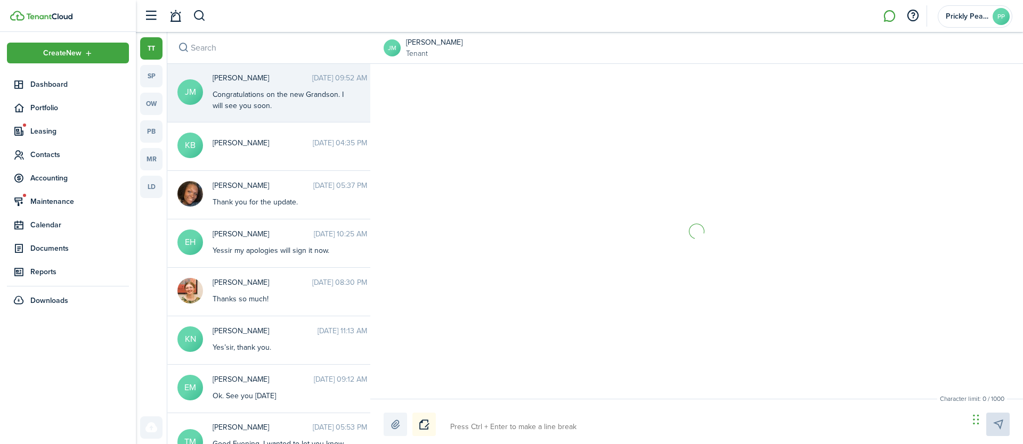
click at [610, 428] on textarea at bounding box center [706, 427] width 518 height 18
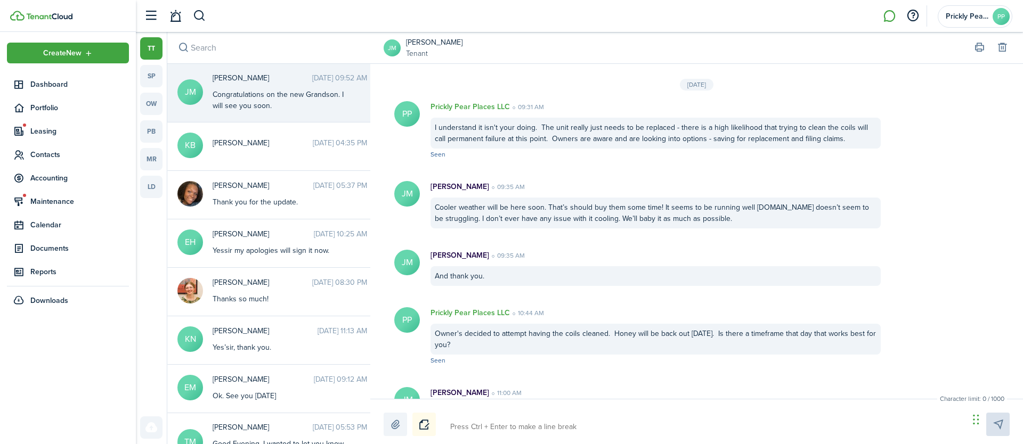
scroll to position [1253, 0]
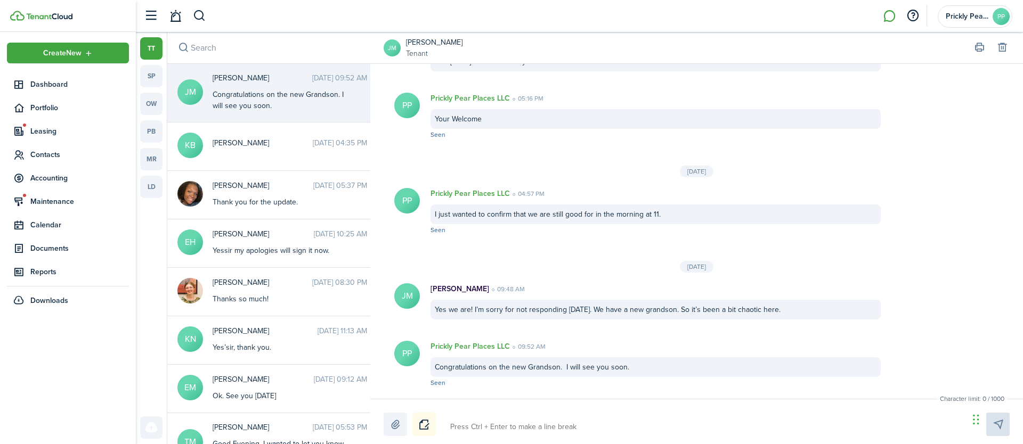
click at [605, 429] on textarea at bounding box center [706, 427] width 518 height 18
paste textarea "This is a summary of our conversation [DATE] for our records. Please update any…"
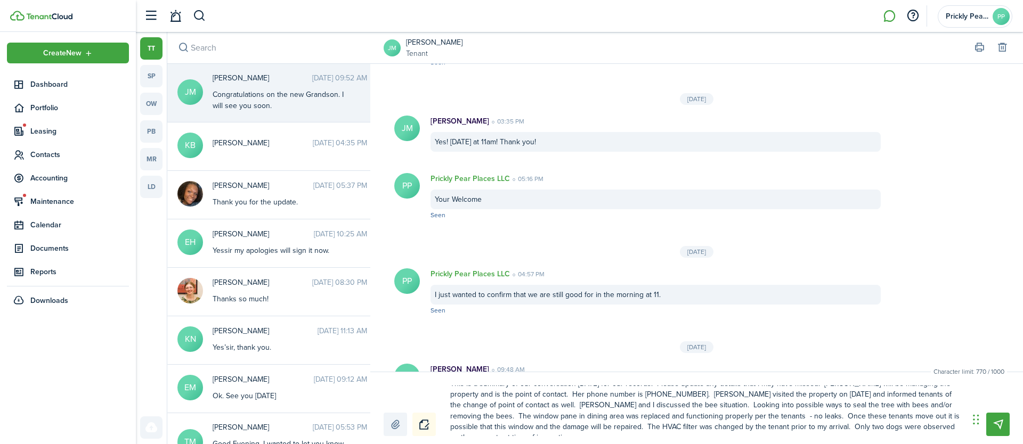
scroll to position [0, 0]
drag, startPoint x: 595, startPoint y: 396, endPoint x: 575, endPoint y: 398, distance: 19.8
click at [575, 398] on textarea "This is a summary of our conversation [DATE] for our records. Please update any…" at bounding box center [706, 411] width 518 height 51
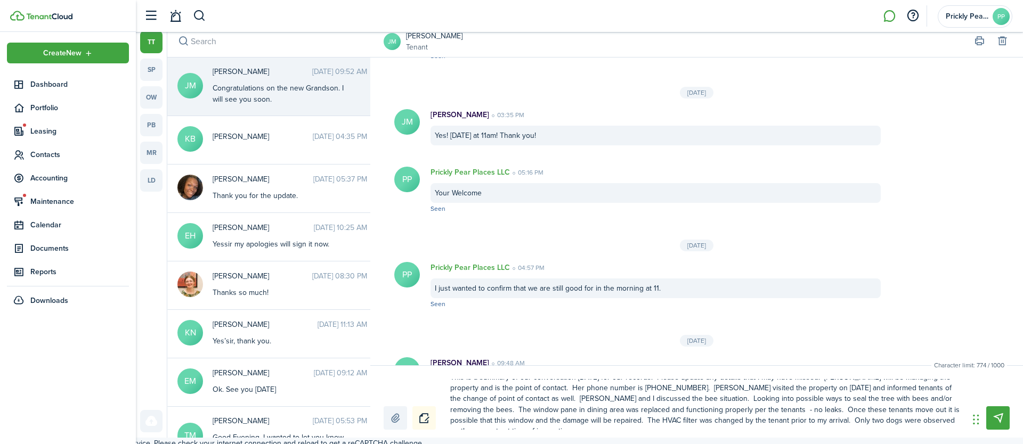
scroll to position [11, 0]
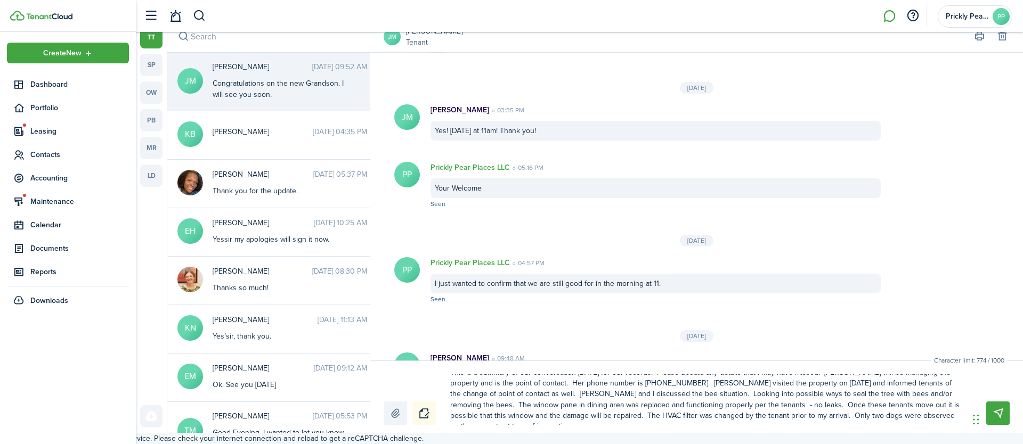
drag, startPoint x: 477, startPoint y: 404, endPoint x: 538, endPoint y: 418, distance: 62.4
click at [538, 418] on textarea "This is a summary of our conversation [DATE] for our records. Please update any…" at bounding box center [706, 400] width 518 height 51
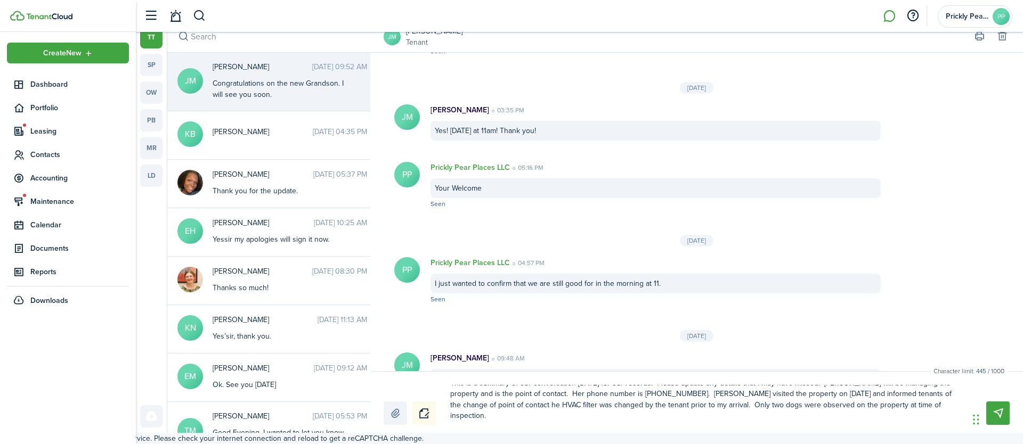
scroll to position [0, 0]
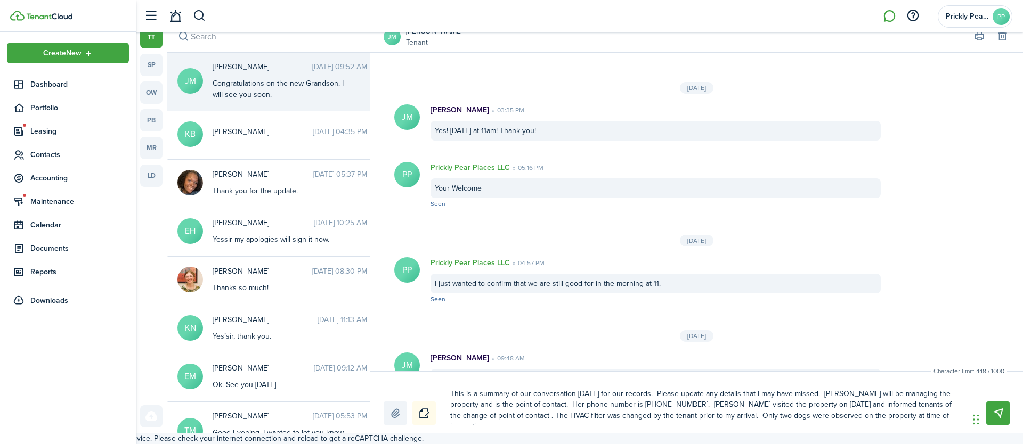
click at [688, 417] on textarea "This is a summary of our conversation [DATE] for our records. Please update any…" at bounding box center [706, 405] width 518 height 40
click at [909, 417] on textarea "This is a summary of our conversation [DATE] for our records. Please update any…" at bounding box center [706, 405] width 518 height 40
click at [936, 420] on textarea "This is a summary of our conversation [DATE] for our records. Please update any…" at bounding box center [706, 405] width 518 height 40
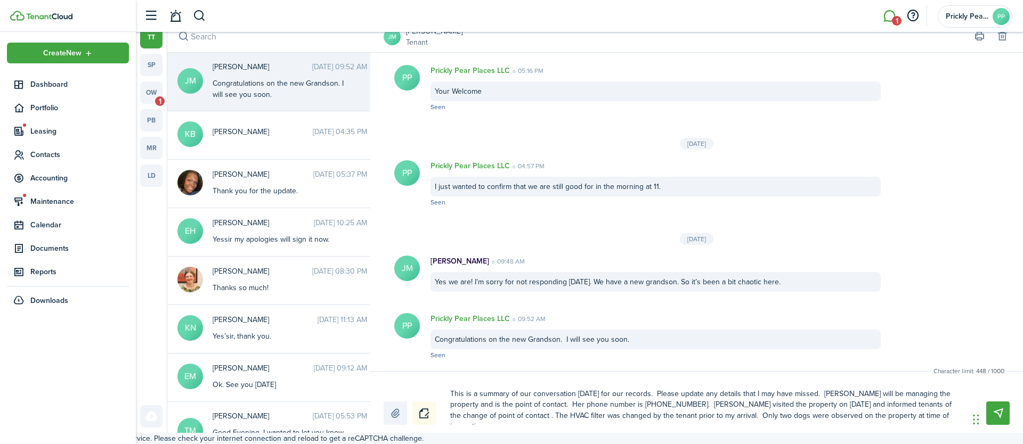
drag, startPoint x: 915, startPoint y: 416, endPoint x: 687, endPoint y: 420, distance: 228.1
click at [687, 420] on textarea "This is a summary of our conversation [DATE] for our records. Please update any…" at bounding box center [706, 405] width 518 height 40
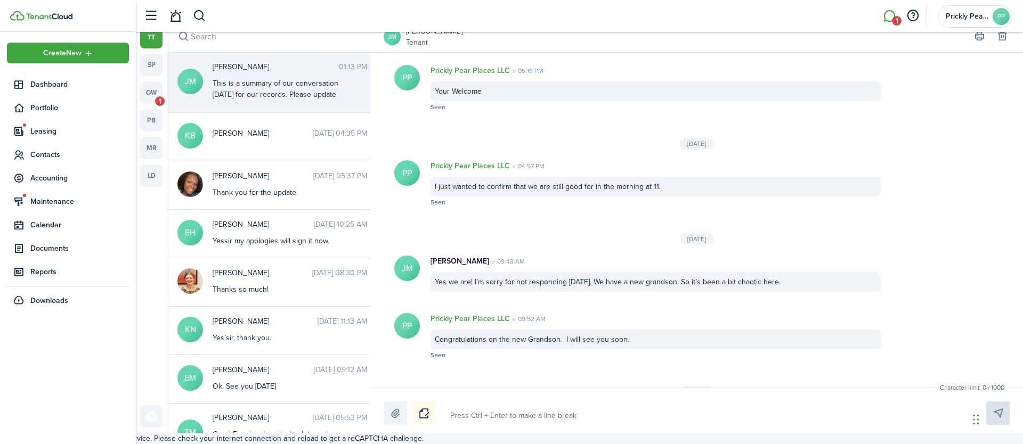
scroll to position [1371, 0]
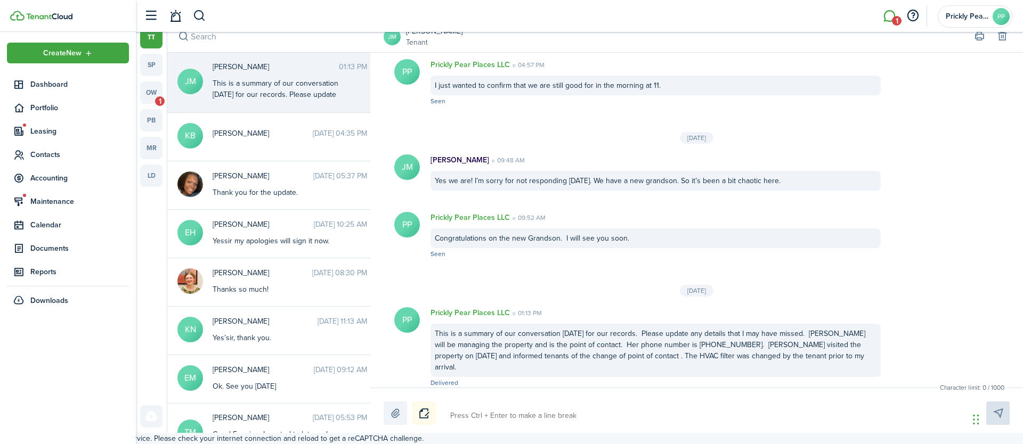
click at [651, 409] on textarea at bounding box center [706, 416] width 518 height 18
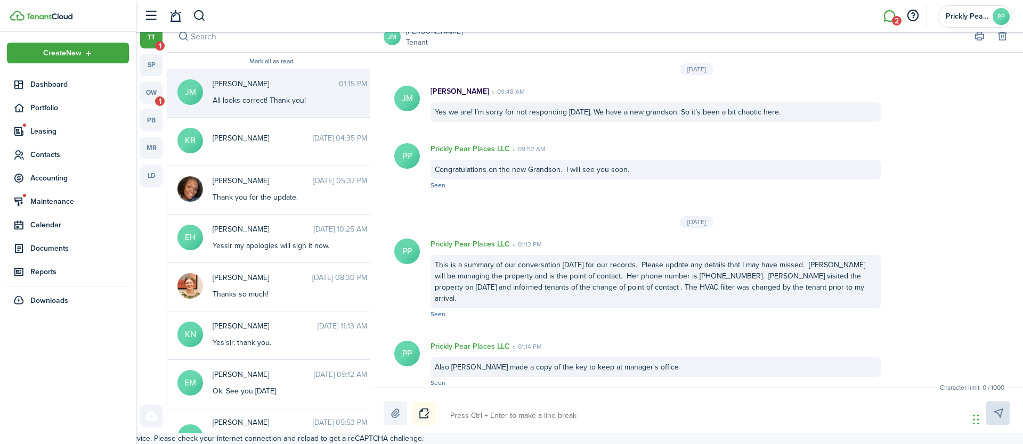
scroll to position [1497, 0]
